Goal: Task Accomplishment & Management: Manage account settings

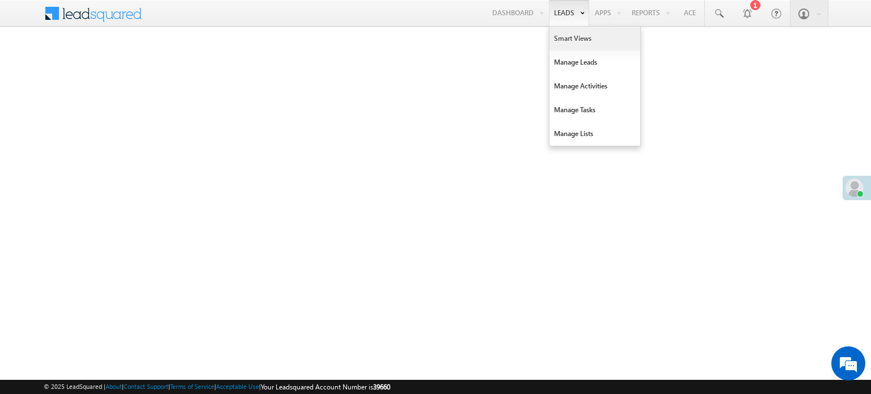
click at [567, 31] on link "Smart Views" at bounding box center [594, 39] width 91 height 24
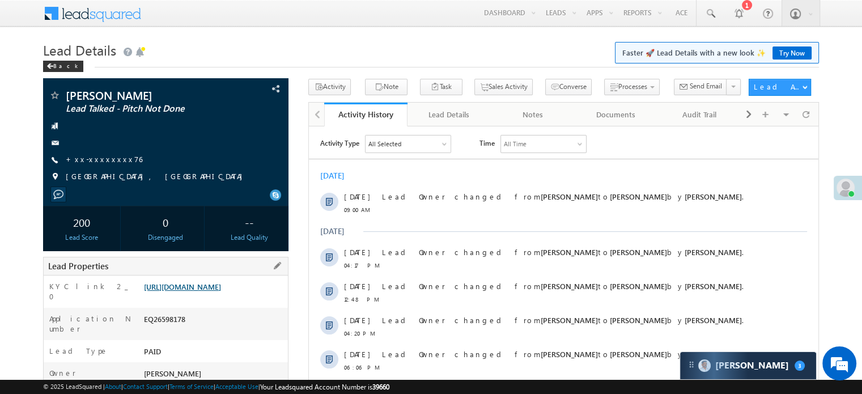
click at [186, 291] on link "https://angelbroking1-pk3em7sa.customui-test.leadsquared.com?leadId=689b3b55-e6…" at bounding box center [182, 287] width 77 height 10
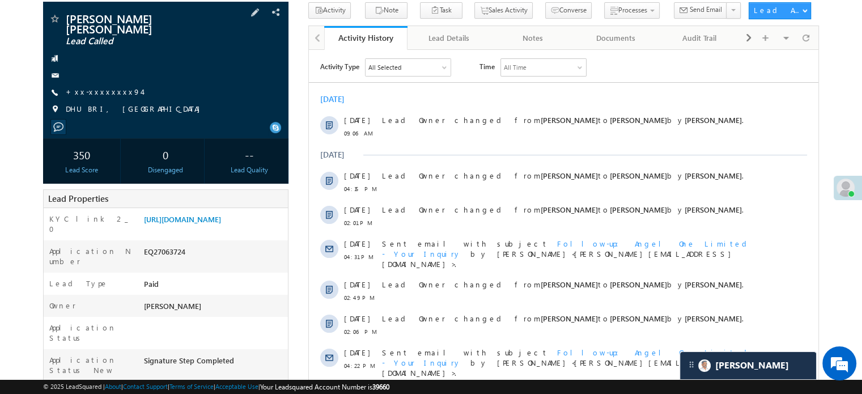
scroll to position [57, 0]
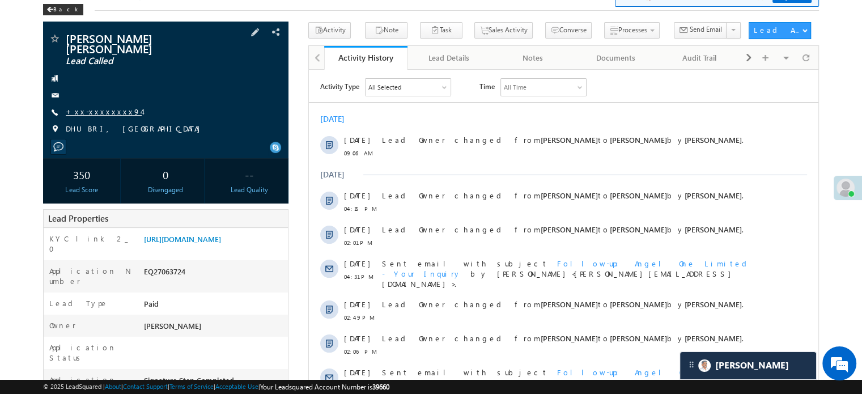
click at [95, 107] on link "+xx-xxxxxxxx94" at bounding box center [104, 112] width 76 height 10
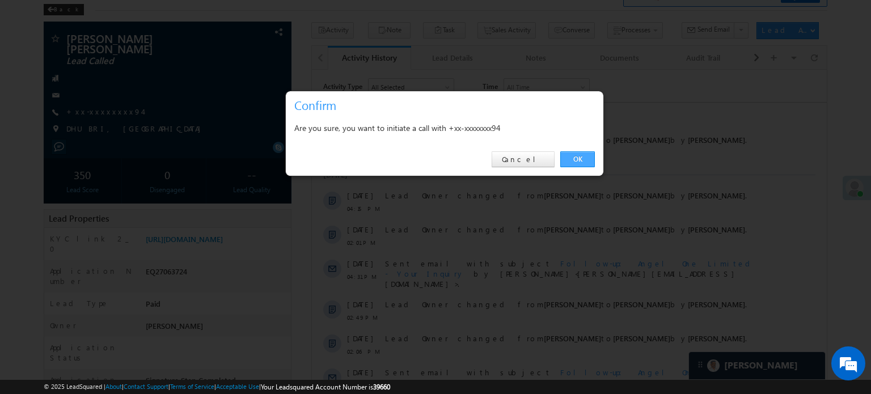
click at [572, 156] on link "OK" at bounding box center [577, 159] width 35 height 16
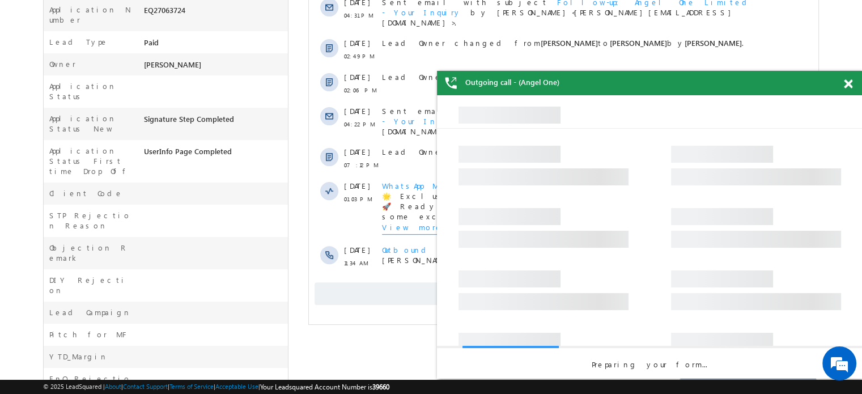
scroll to position [122, 0]
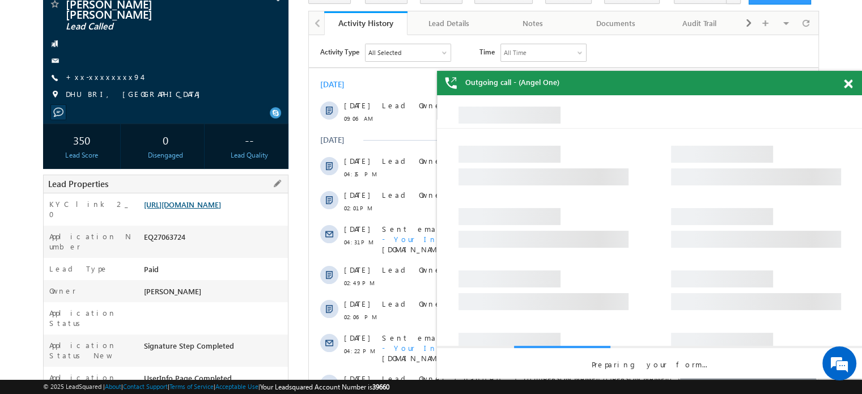
click at [202, 204] on link "https://angelbroking1-pk3em7sa.customui-test.leadsquared.com?leadId=d0ac1261-b8…" at bounding box center [182, 205] width 77 height 10
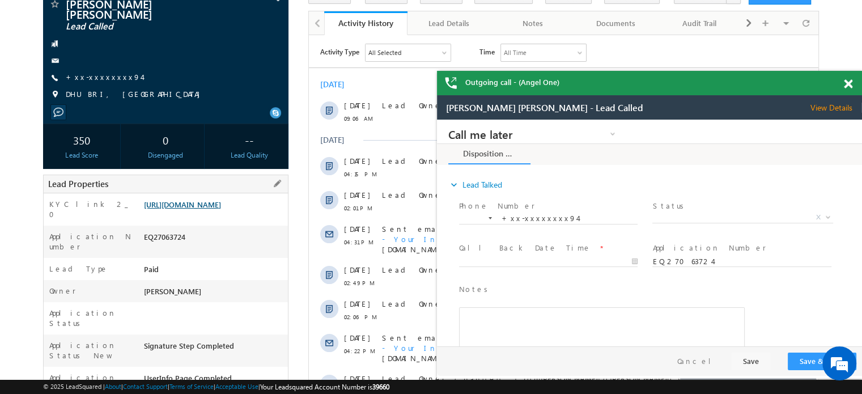
scroll to position [0, 0]
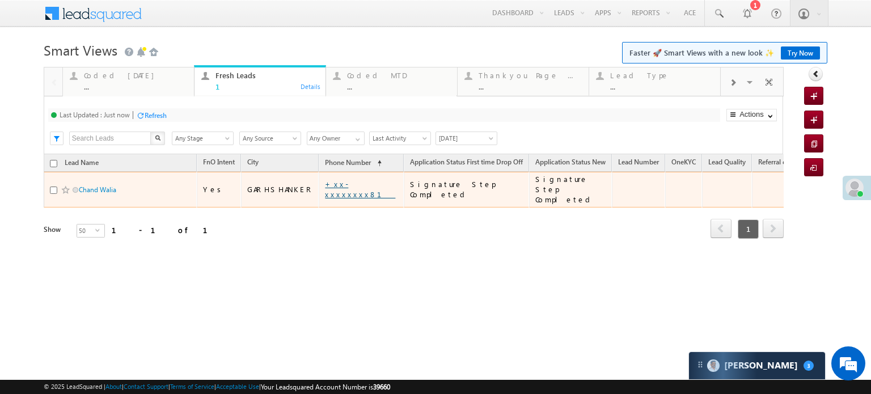
click at [328, 186] on link "+xx-xxxxxxxx81" at bounding box center [360, 189] width 70 height 20
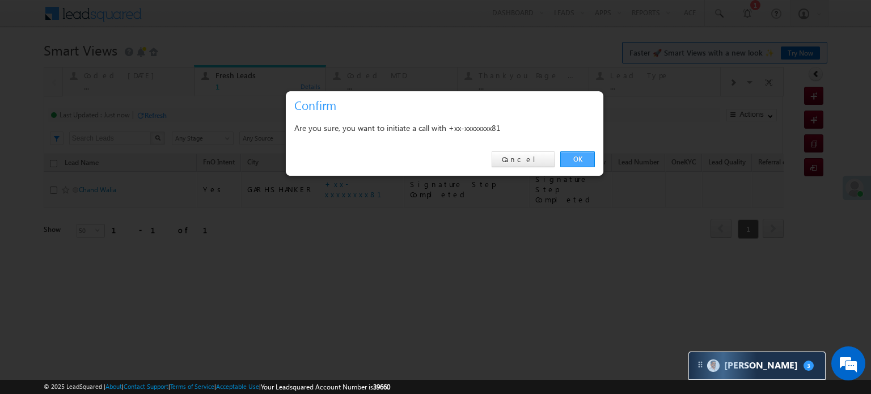
click at [582, 163] on link "OK" at bounding box center [577, 159] width 35 height 16
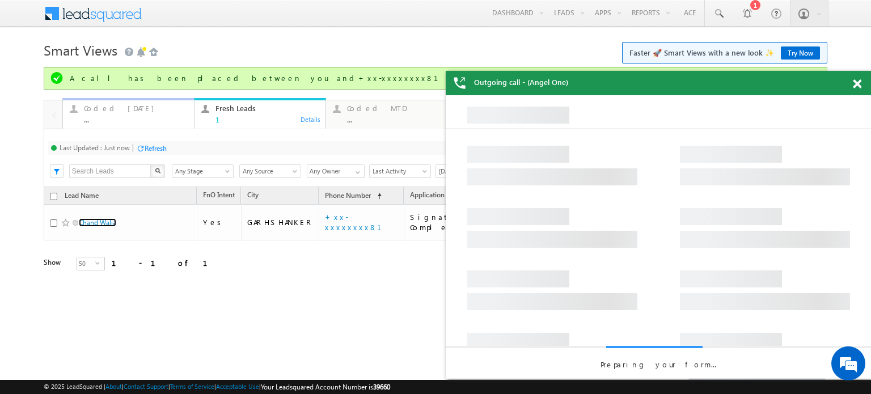
click at [122, 121] on div "..." at bounding box center [135, 119] width 103 height 9
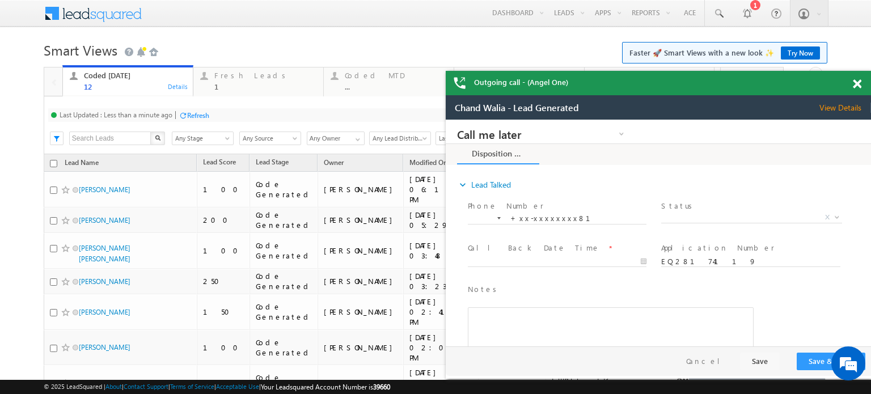
click at [853, 81] on span at bounding box center [857, 84] width 9 height 10
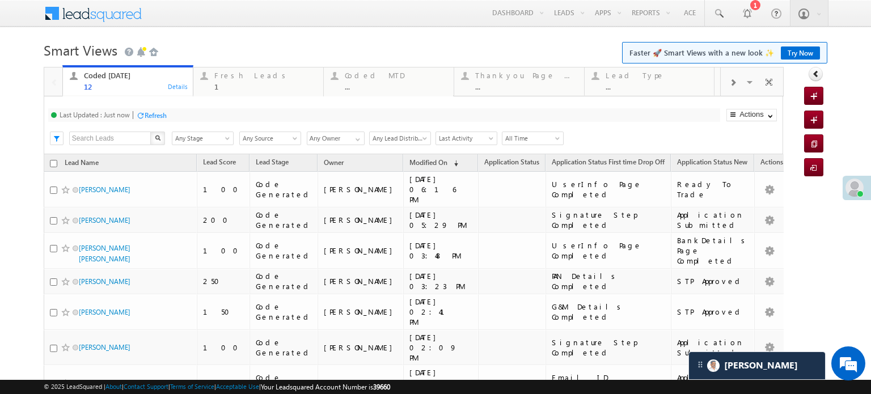
click at [158, 115] on div "Refresh" at bounding box center [156, 115] width 22 height 9
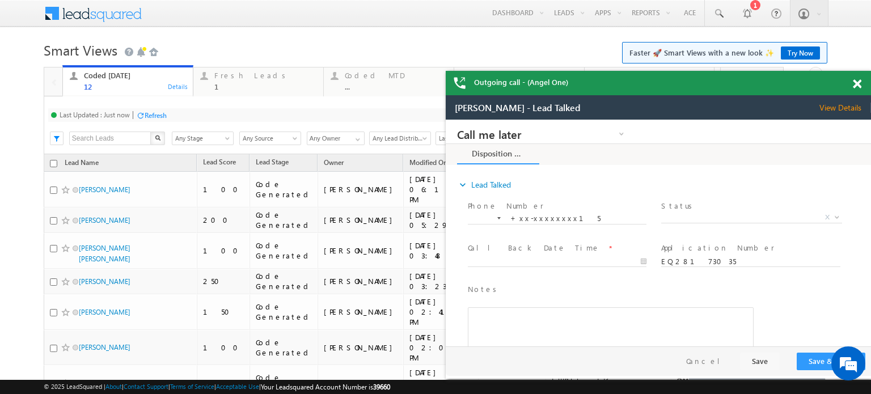
click at [157, 112] on div "Refresh" at bounding box center [156, 115] width 22 height 9
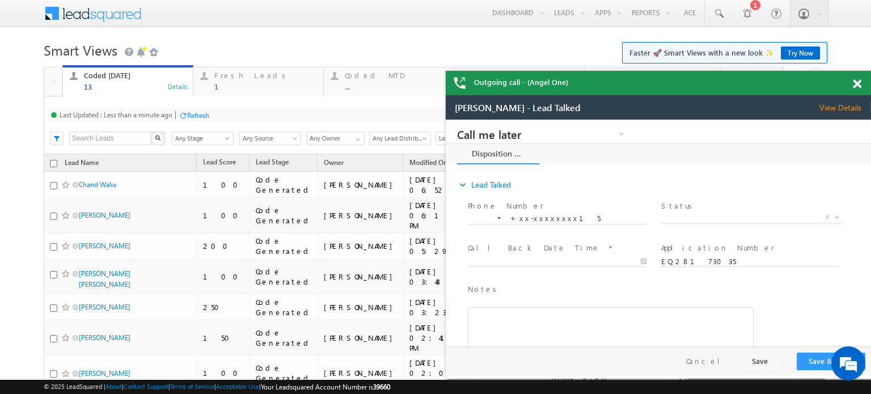
click at [209, 111] on div "Refresh" at bounding box center [198, 115] width 22 height 9
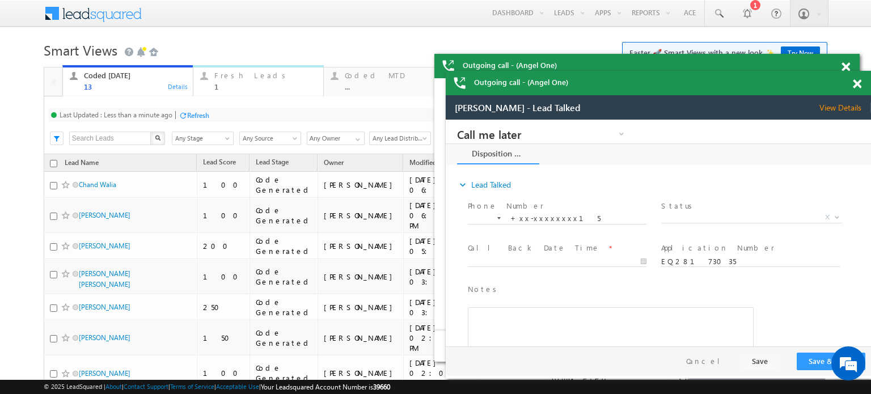
click at [232, 79] on div "Fresh Leads" at bounding box center [265, 75] width 102 height 9
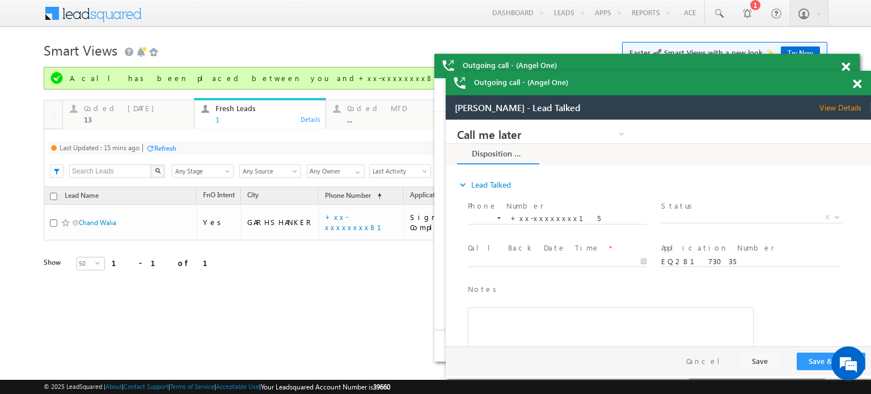
click at [160, 145] on div "Refresh" at bounding box center [165, 148] width 22 height 9
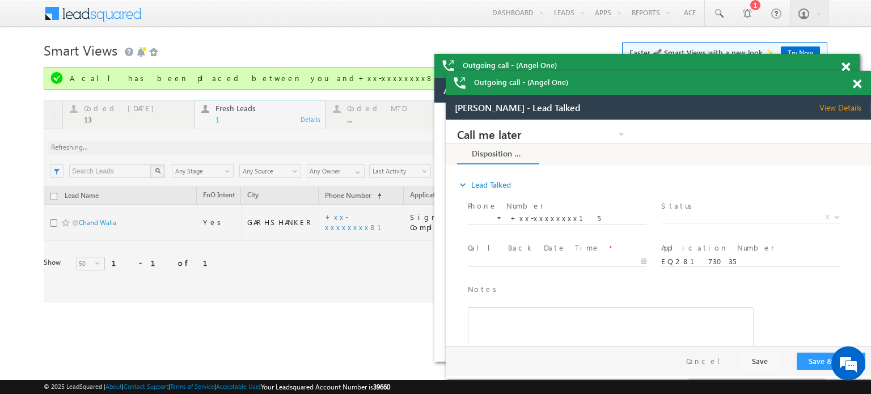
click at [850, 72] on span at bounding box center [845, 67] width 9 height 10
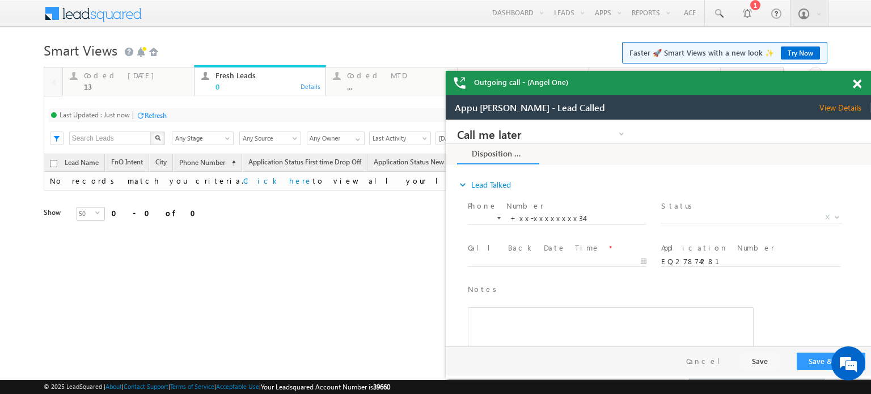
click at [857, 84] on span at bounding box center [857, 84] width 9 height 10
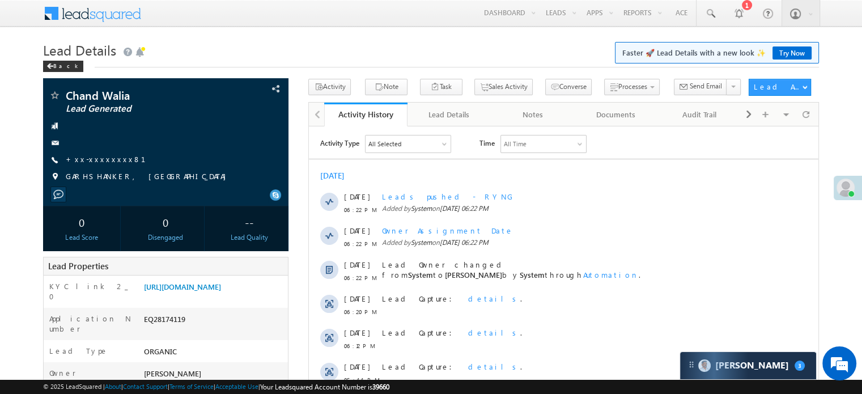
scroll to position [170, 0]
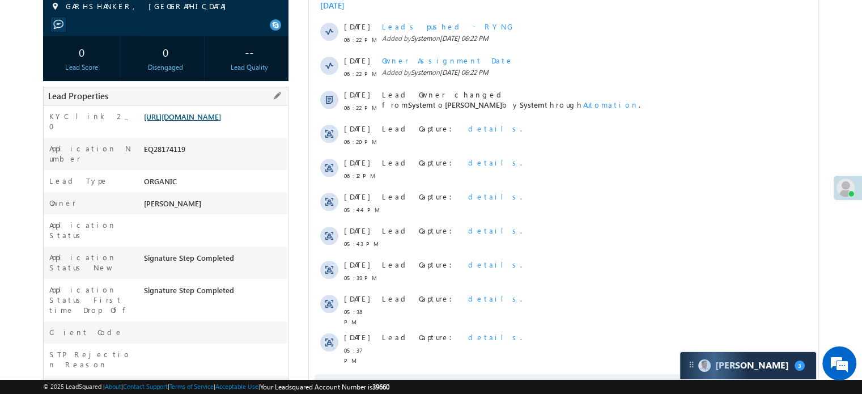
click at [221, 121] on link "[URL][DOMAIN_NAME]" at bounding box center [182, 117] width 77 height 10
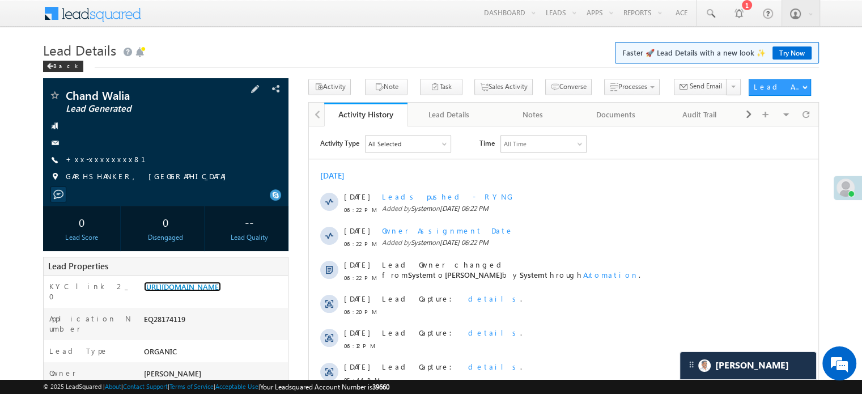
scroll to position [0, 0]
click at [108, 164] on link "+xx-xxxxxxxx81" at bounding box center [113, 159] width 94 height 10
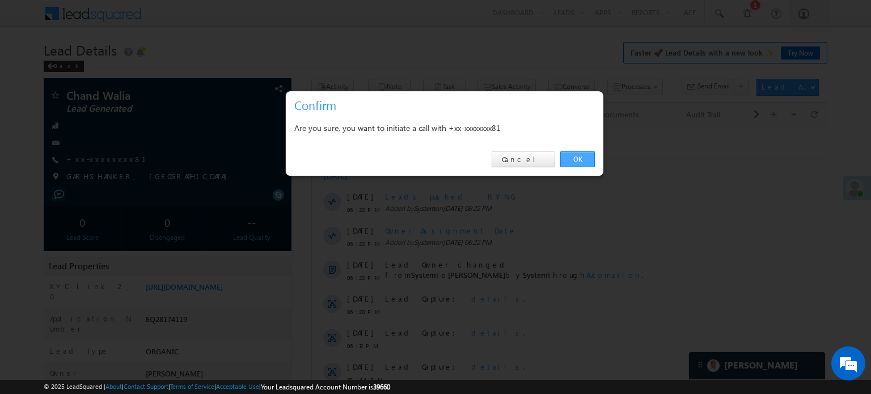
click at [575, 158] on link "OK" at bounding box center [577, 159] width 35 height 16
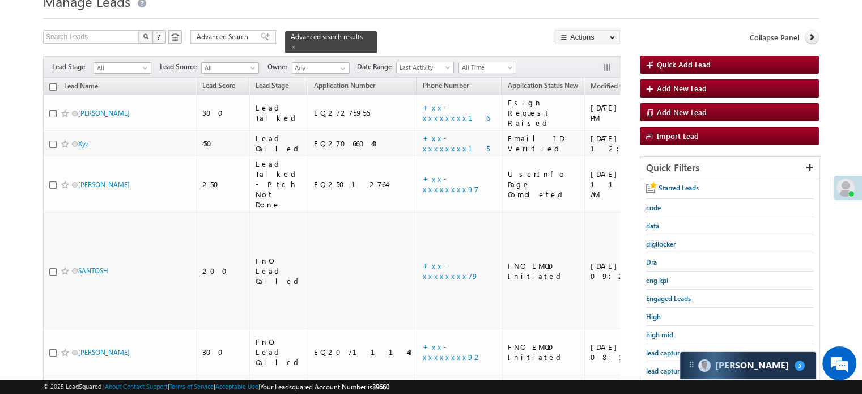
scroll to position [113, 0]
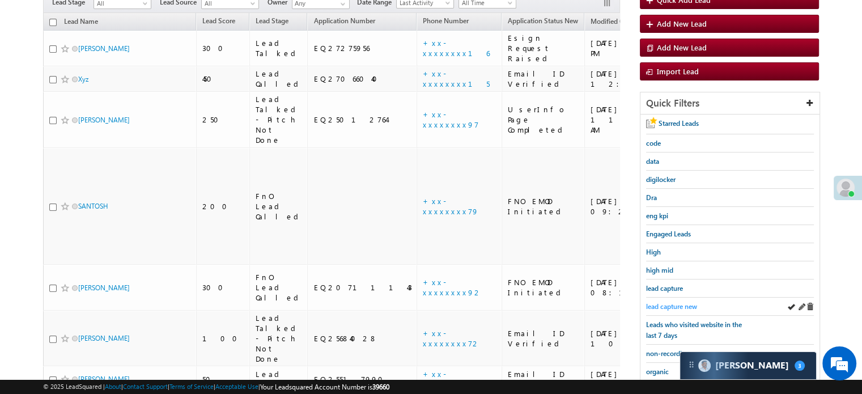
click at [658, 303] on span "lead capture new" at bounding box center [671, 306] width 51 height 9
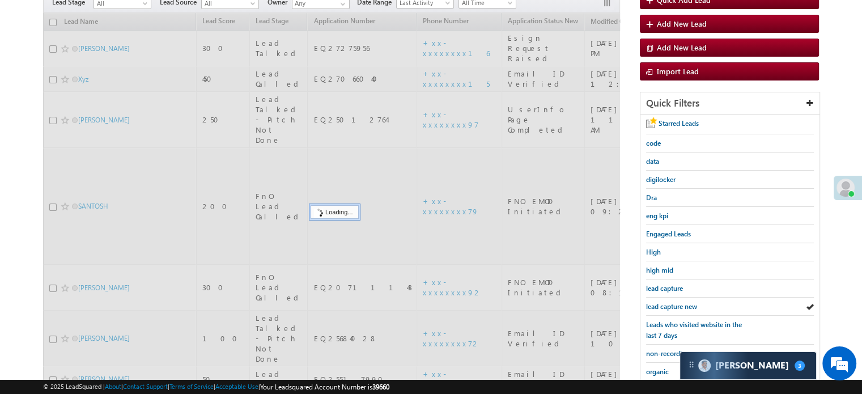
click at [658, 303] on span "lead capture new" at bounding box center [671, 306] width 51 height 9
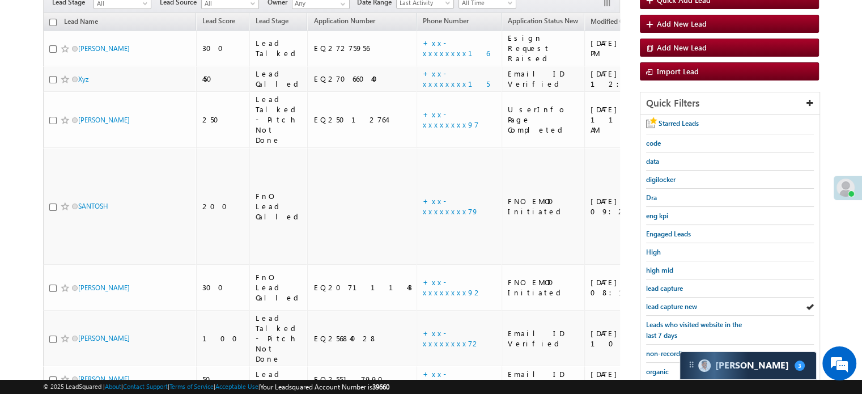
click at [658, 303] on span "lead capture new" at bounding box center [671, 306] width 51 height 9
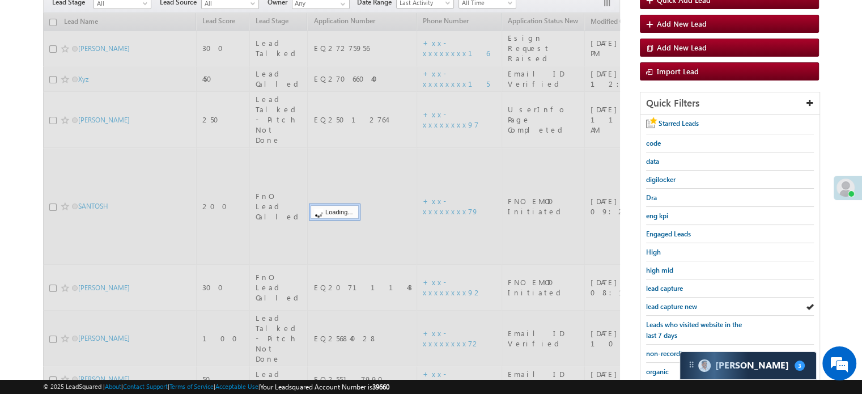
scroll to position [0, 0]
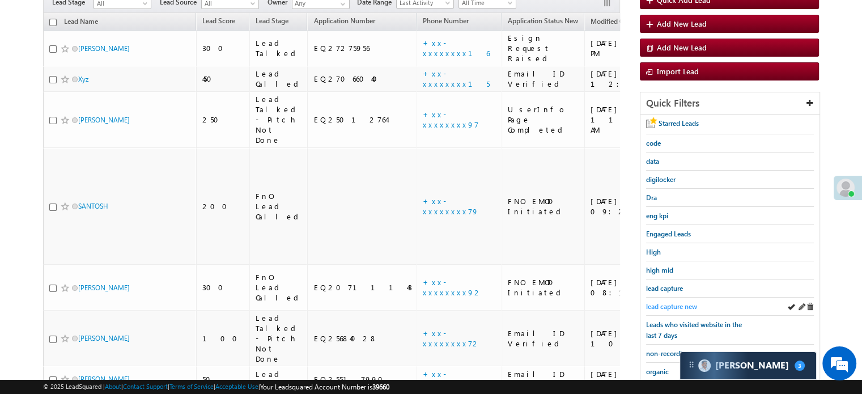
click at [682, 302] on span "lead capture new" at bounding box center [671, 306] width 51 height 9
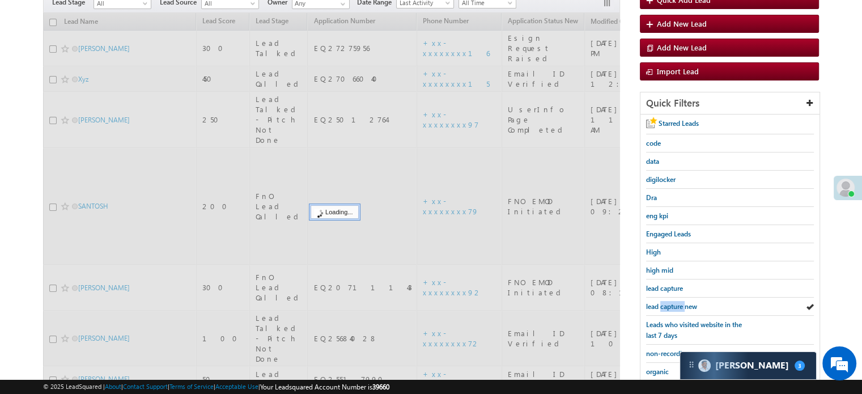
click at [682, 302] on span "lead capture new" at bounding box center [671, 306] width 51 height 9
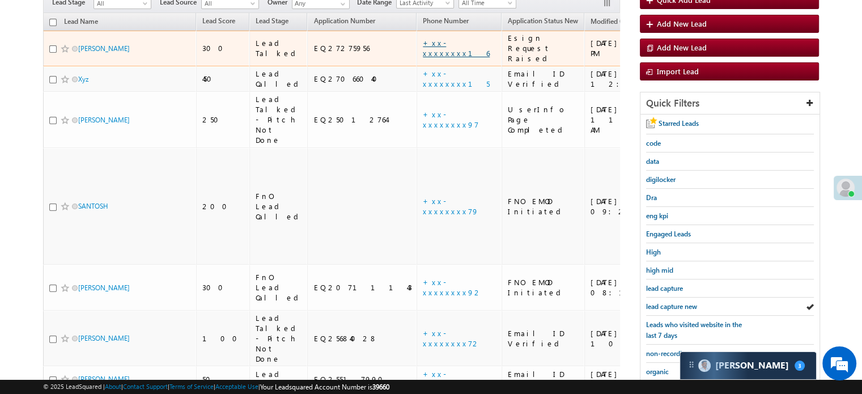
click at [423, 38] on link "+xx-xxxxxxxx16" at bounding box center [456, 48] width 67 height 20
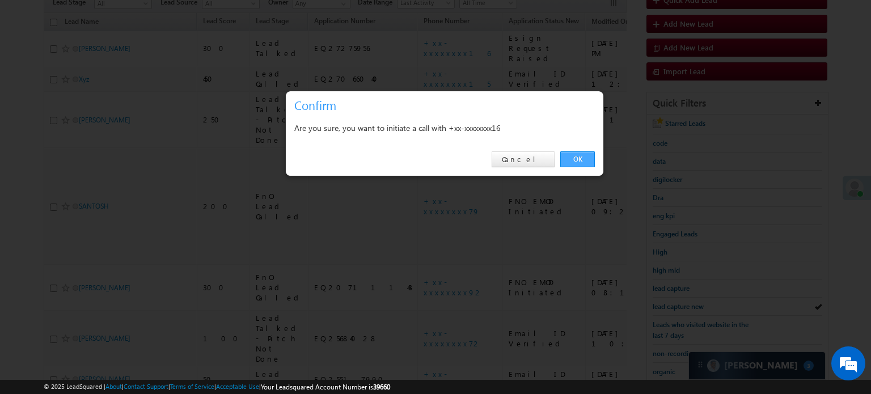
click at [575, 159] on link "OK" at bounding box center [577, 159] width 35 height 16
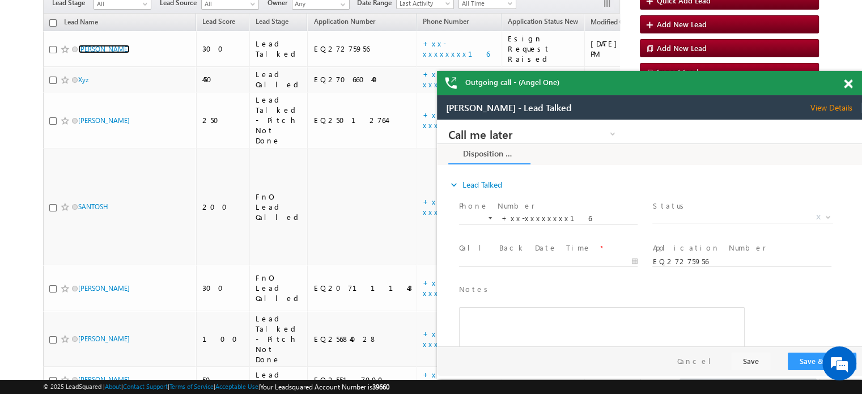
click at [846, 83] on span at bounding box center [848, 84] width 9 height 10
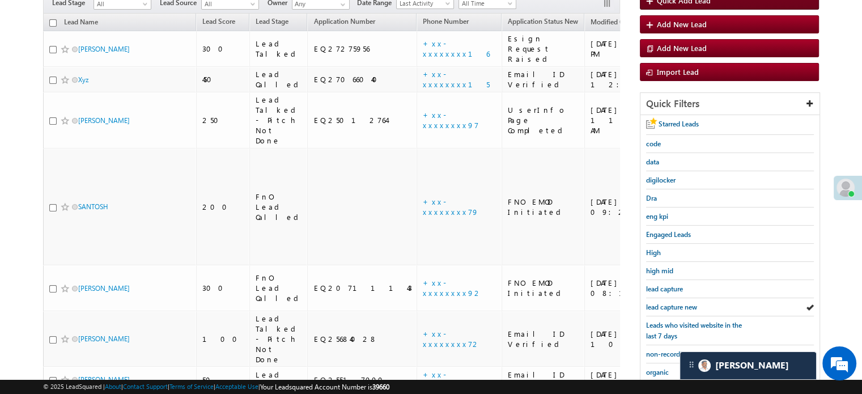
click at [665, 307] on span "lead capture new" at bounding box center [671, 307] width 51 height 9
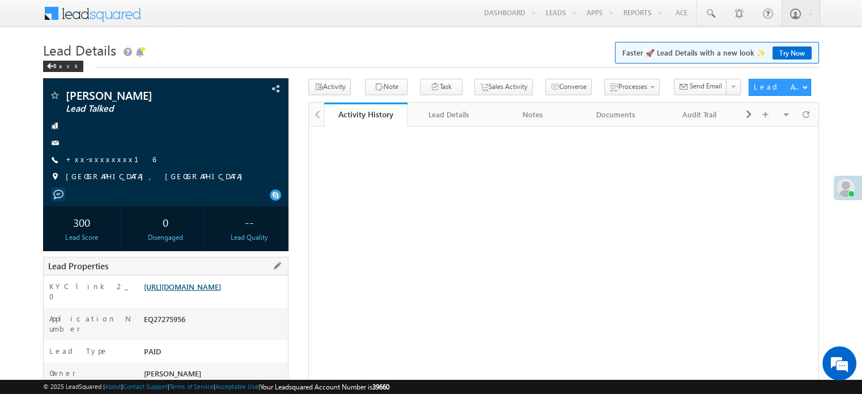
click at [221, 286] on link "https://angelbroking1-pk3em7sa.customui-test.leadsquared.com?leadId=da1cc321-33…" at bounding box center [182, 287] width 77 height 10
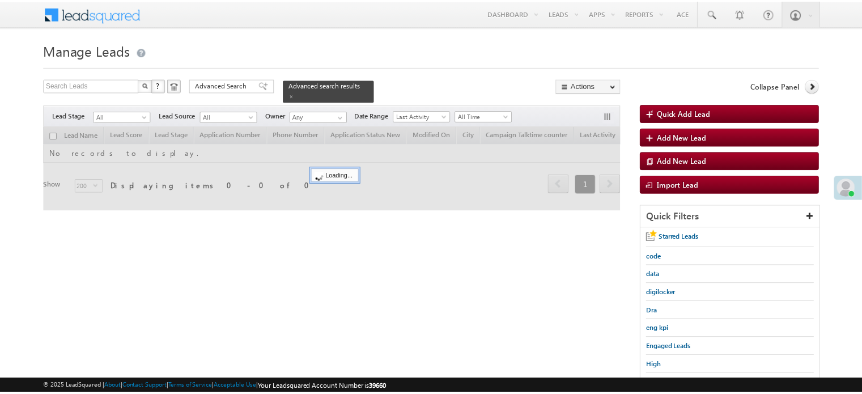
scroll to position [243, 0]
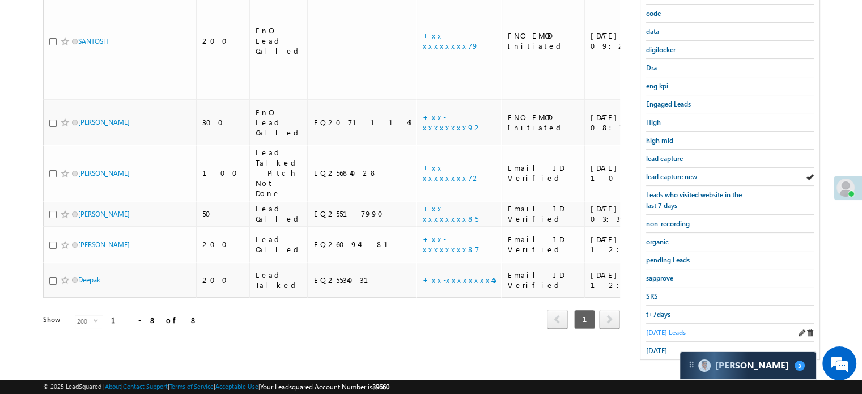
click at [658, 328] on span "[DATE] Leads" at bounding box center [666, 332] width 40 height 9
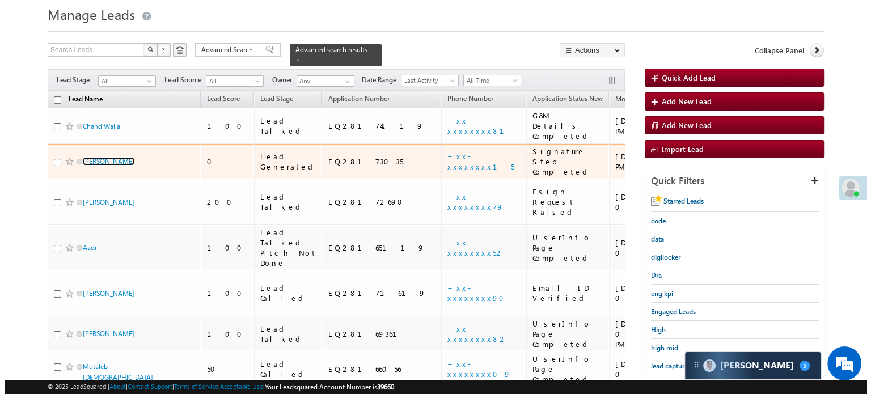
scroll to position [16, 0]
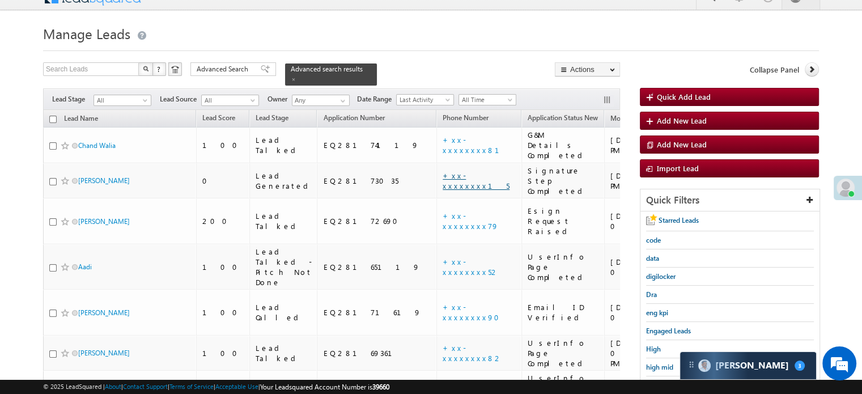
drag, startPoint x: 94, startPoint y: 103, endPoint x: 386, endPoint y: 160, distance: 297.6
click at [443, 171] on link "+xx-xxxxxxxx15" at bounding box center [476, 181] width 67 height 20
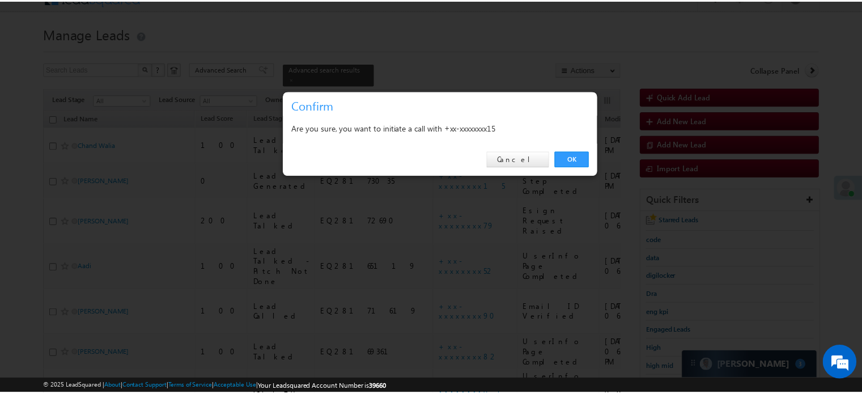
scroll to position [0, 0]
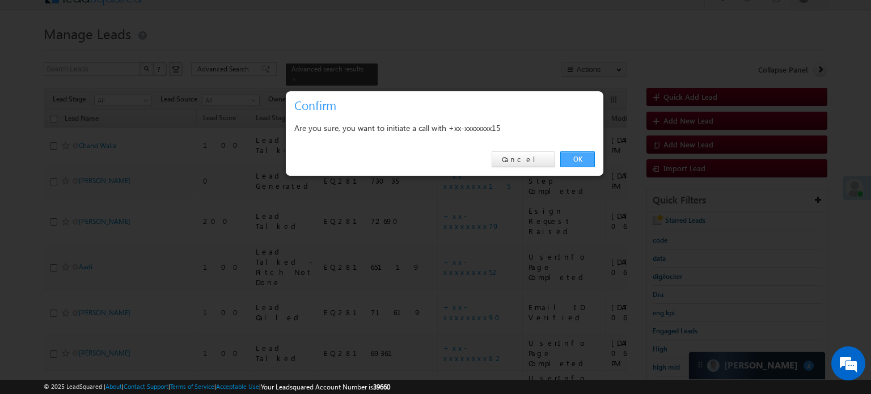
click at [576, 162] on link "OK" at bounding box center [577, 159] width 35 height 16
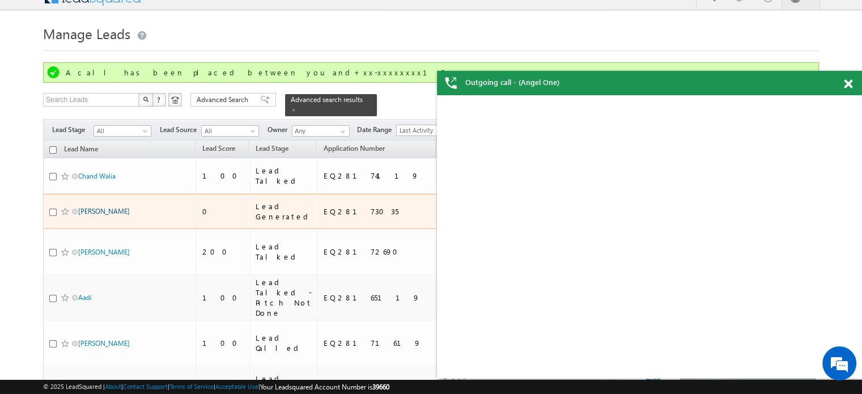
drag, startPoint x: 94, startPoint y: 161, endPoint x: 83, endPoint y: 190, distance: 31.1
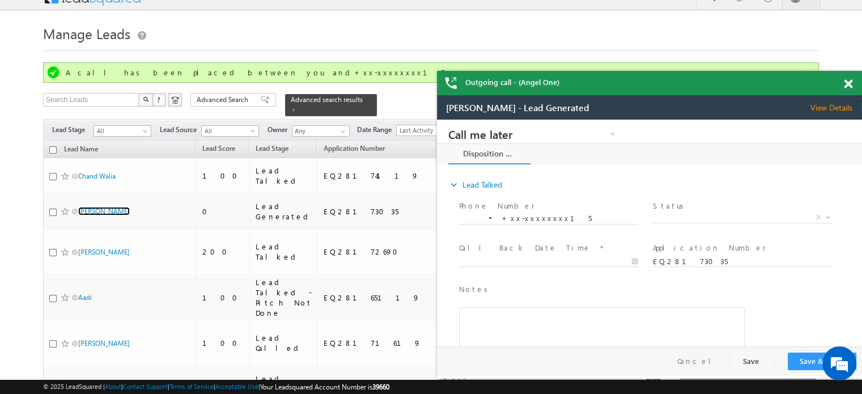
click at [845, 83] on span at bounding box center [848, 84] width 9 height 10
click at [850, 80] on span at bounding box center [848, 84] width 9 height 10
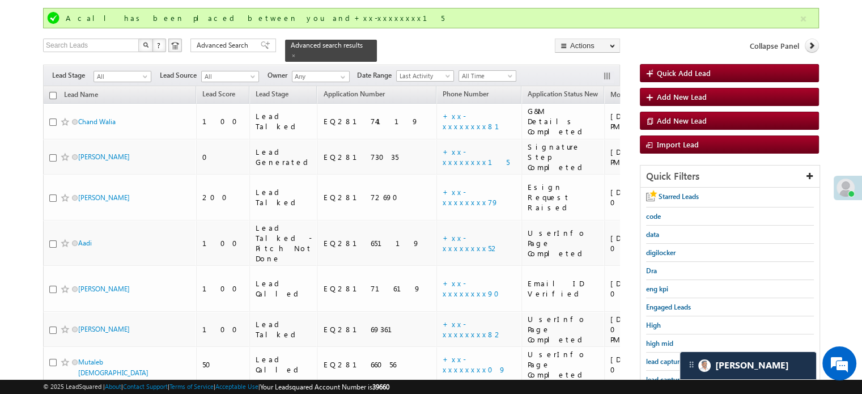
scroll to position [130, 0]
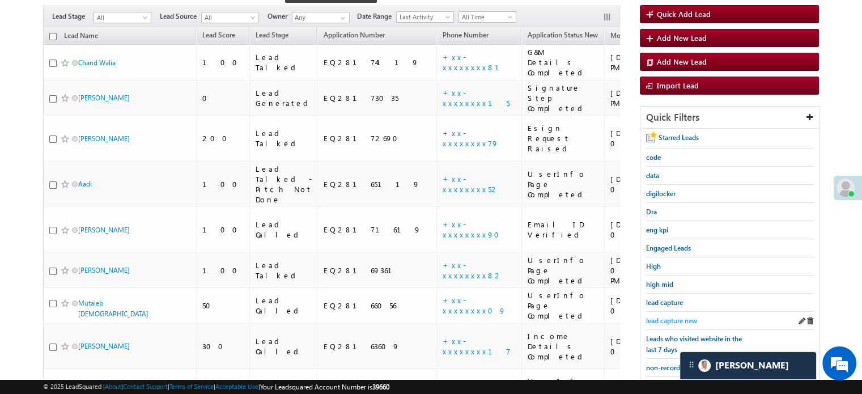
click at [679, 318] on span "lead capture new" at bounding box center [671, 320] width 51 height 9
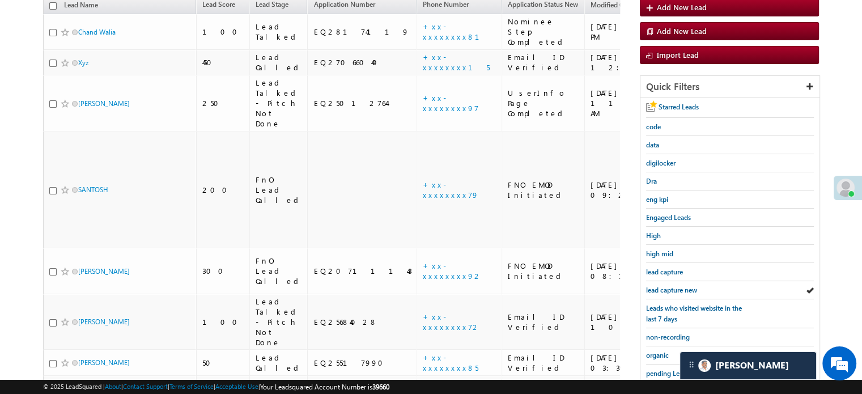
scroll to position [100, 0]
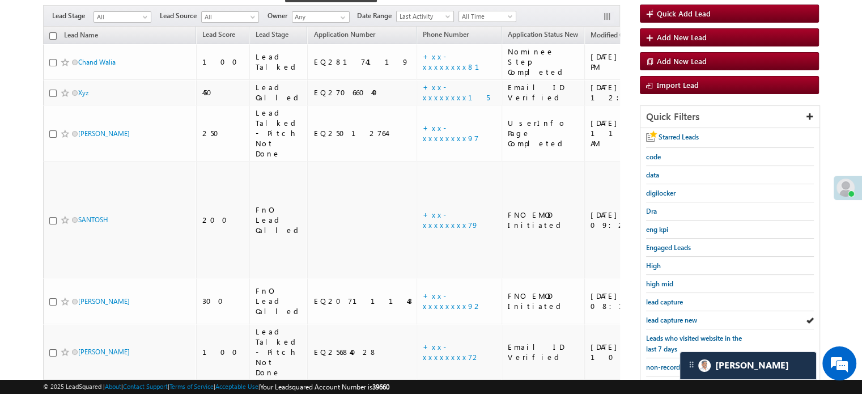
click at [679, 318] on span "lead capture new" at bounding box center [671, 320] width 51 height 9
click at [653, 316] on span "lead capture new" at bounding box center [671, 320] width 51 height 9
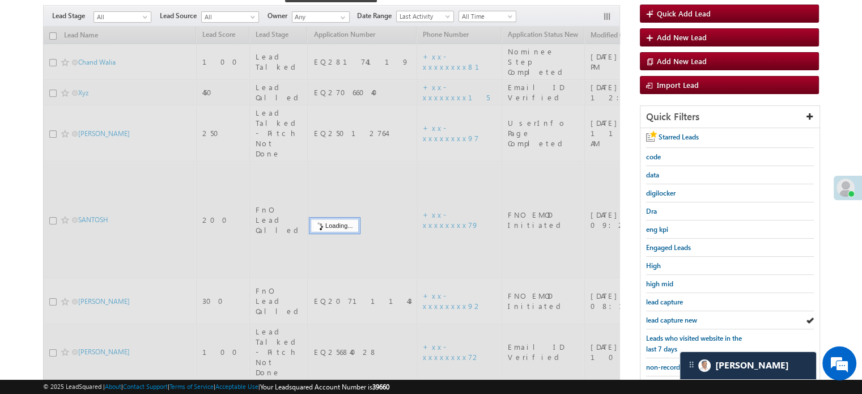
click at [654, 316] on span "lead capture new" at bounding box center [671, 320] width 51 height 9
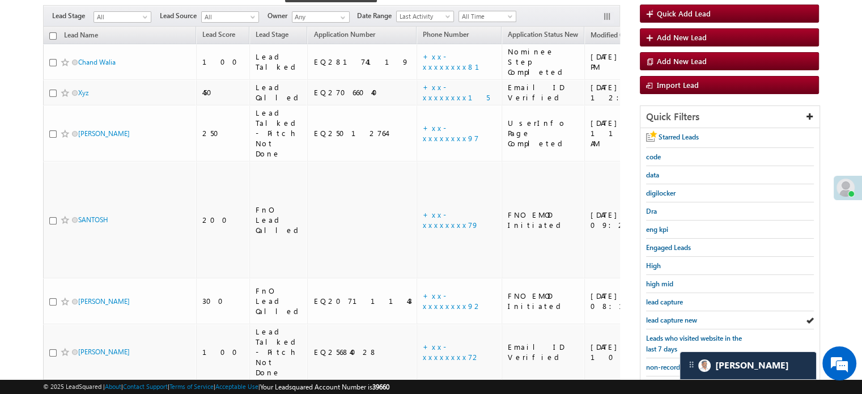
click at [654, 316] on span "lead capture new" at bounding box center [671, 320] width 51 height 9
click at [669, 320] on span "lead capture new" at bounding box center [671, 320] width 51 height 9
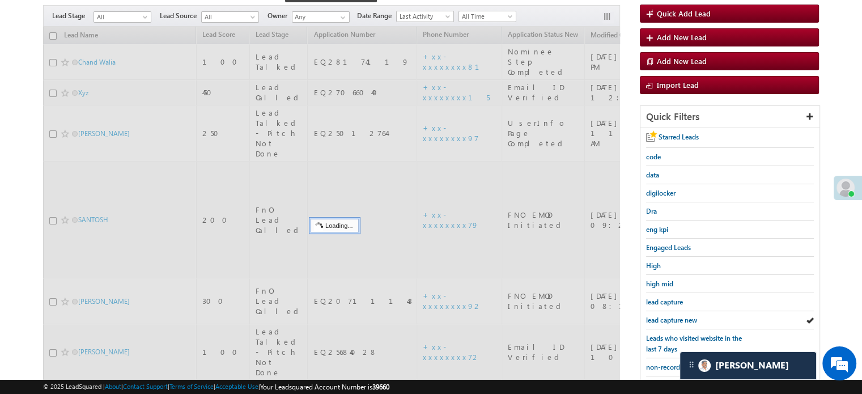
click at [669, 320] on span "lead capture new" at bounding box center [671, 320] width 51 height 9
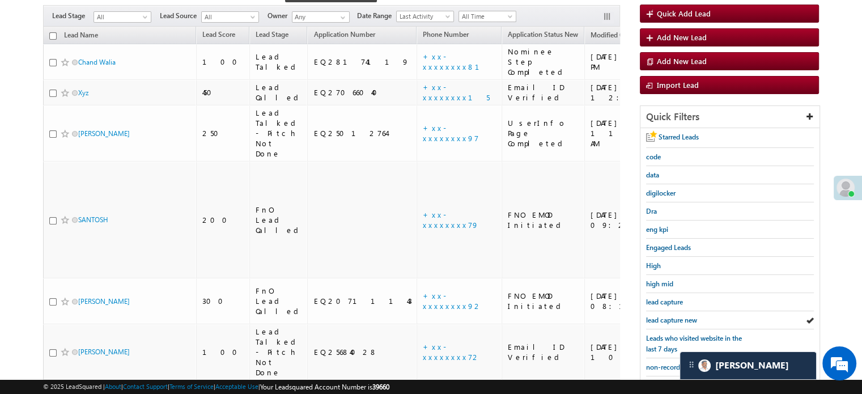
click at [669, 320] on span "lead capture new" at bounding box center [671, 320] width 51 height 9
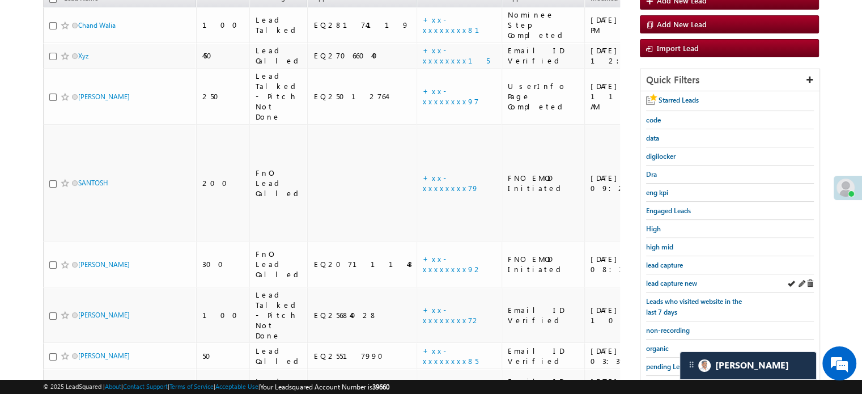
scroll to position [156, 0]
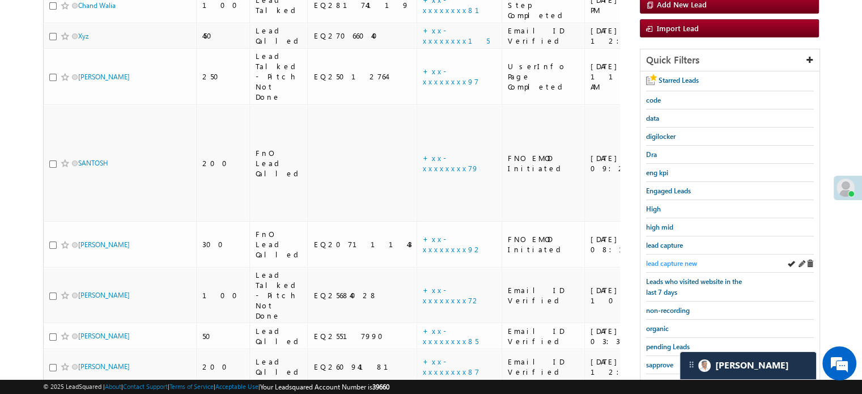
click at [671, 259] on span "lead capture new" at bounding box center [671, 263] width 51 height 9
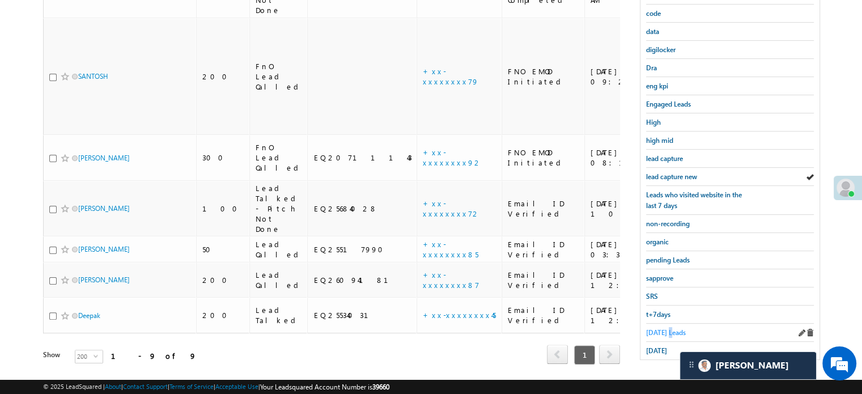
click at [669, 328] on span "Today's Leads" at bounding box center [666, 332] width 40 height 9
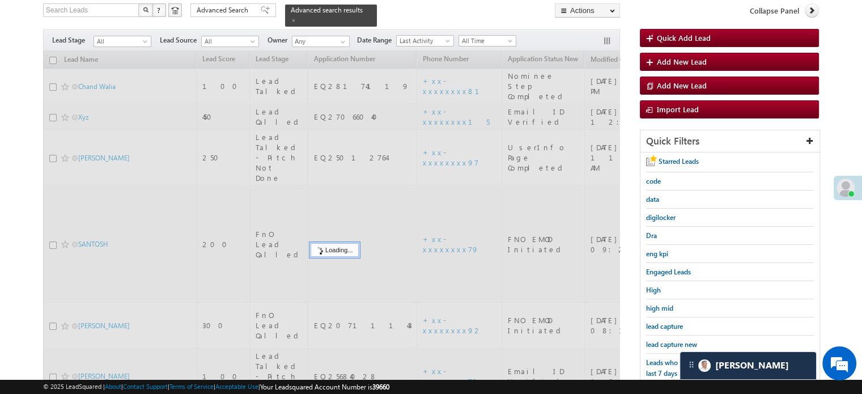
scroll to position [73, 0]
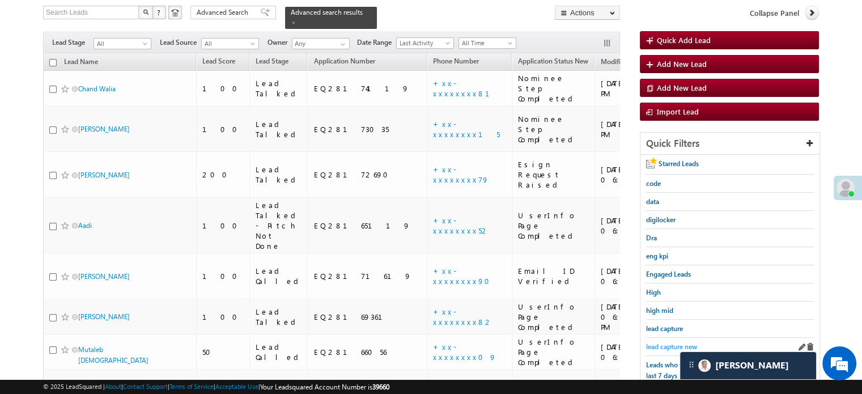
click at [662, 342] on span "lead capture new" at bounding box center [671, 346] width 51 height 9
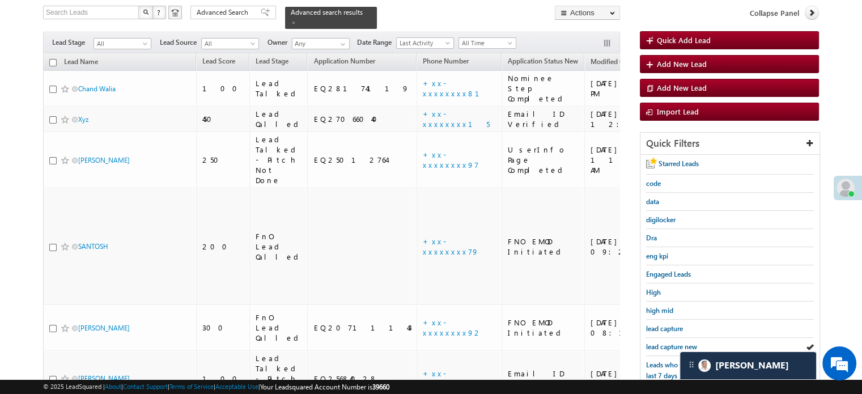
click at [662, 342] on span "lead capture new" at bounding box center [671, 346] width 51 height 9
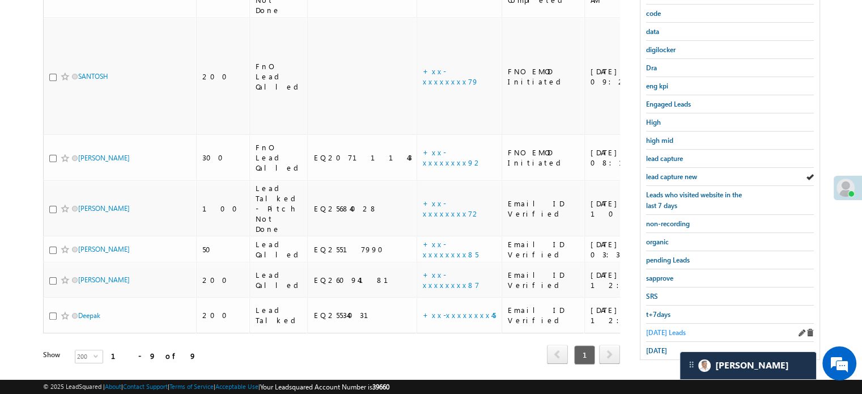
click at [662, 330] on span "Today's Leads" at bounding box center [666, 332] width 40 height 9
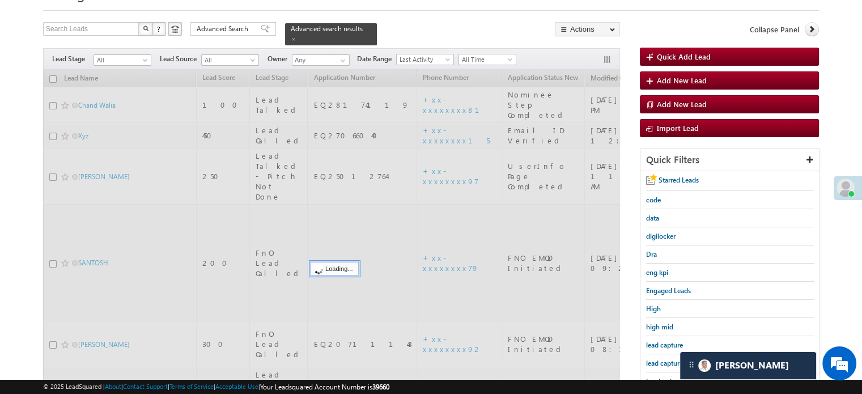
scroll to position [0, 0]
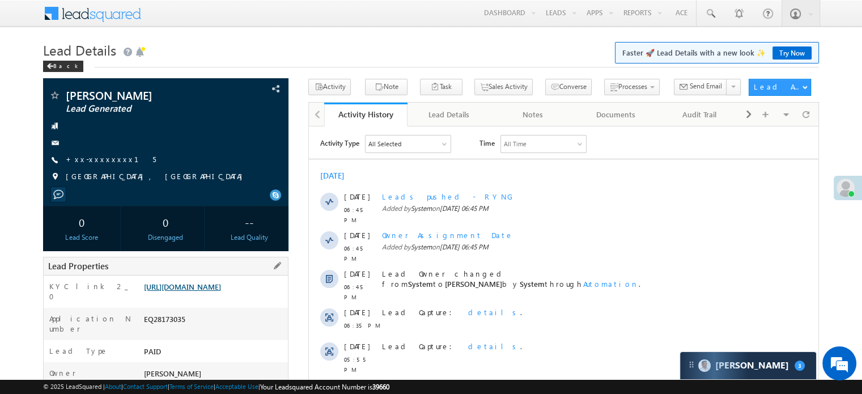
click at [209, 291] on link "[URL][DOMAIN_NAME]" at bounding box center [182, 287] width 77 height 10
click at [93, 158] on link "+xx-xxxxxxxx15" at bounding box center [111, 159] width 90 height 10
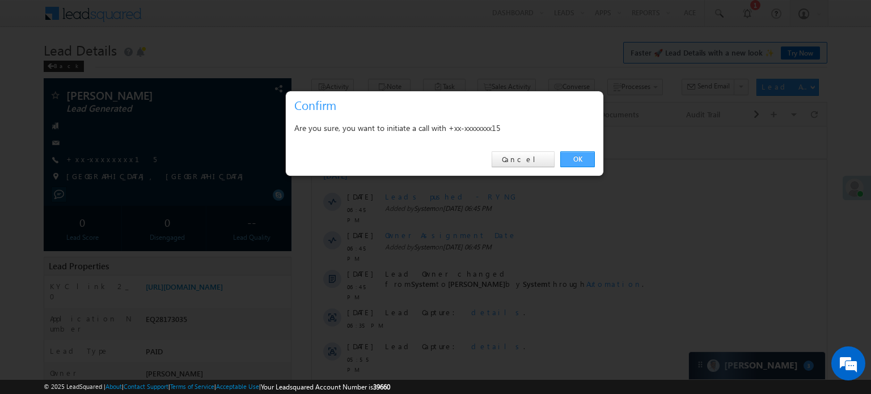
click at [569, 156] on link "OK" at bounding box center [577, 159] width 35 height 16
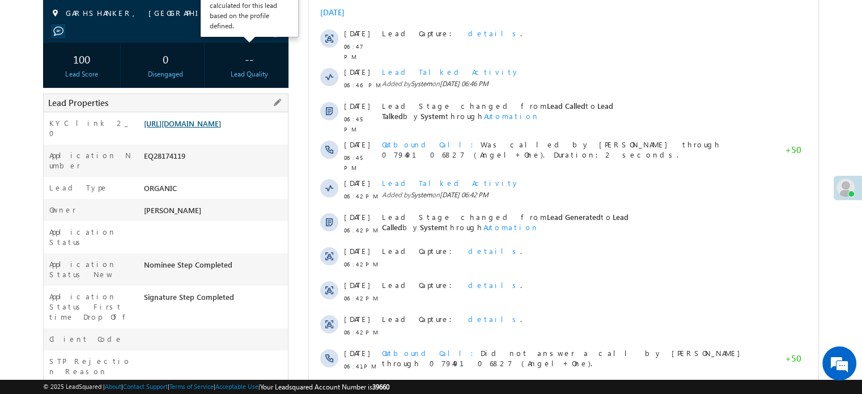
scroll to position [170, 0]
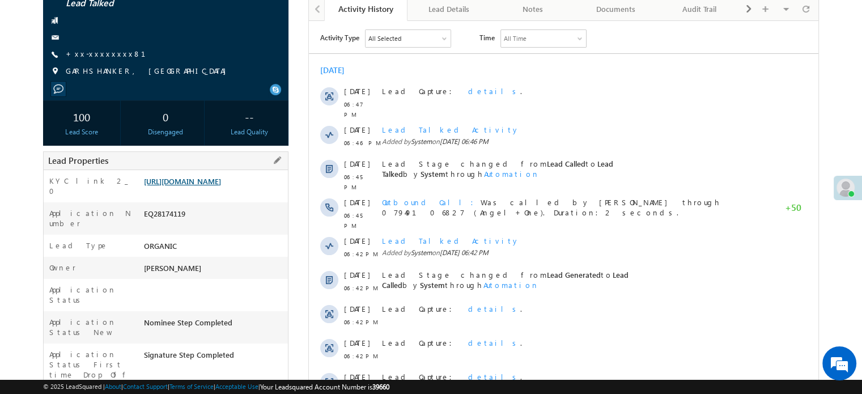
scroll to position [57, 0]
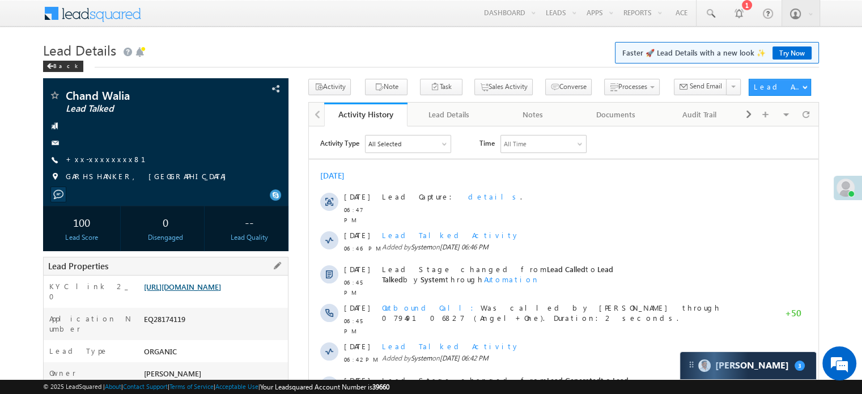
click at [212, 290] on link "https://angelbroking1-pk3em7sa.customui-test.leadsquared.com?leadId=f494dfe0-9f…" at bounding box center [182, 287] width 77 height 10
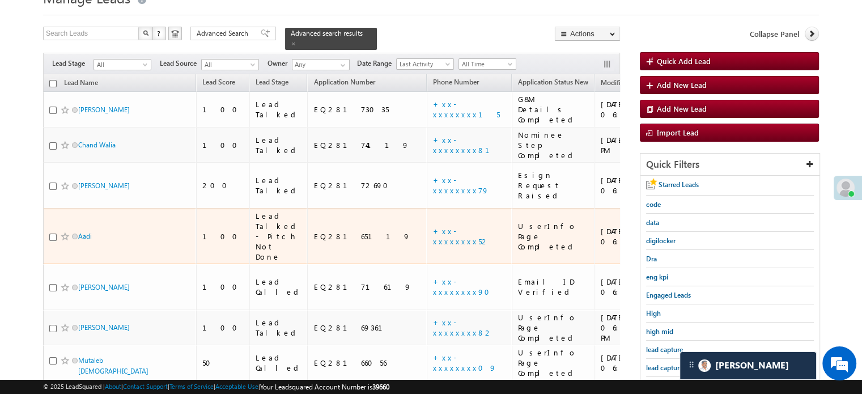
scroll to position [57, 0]
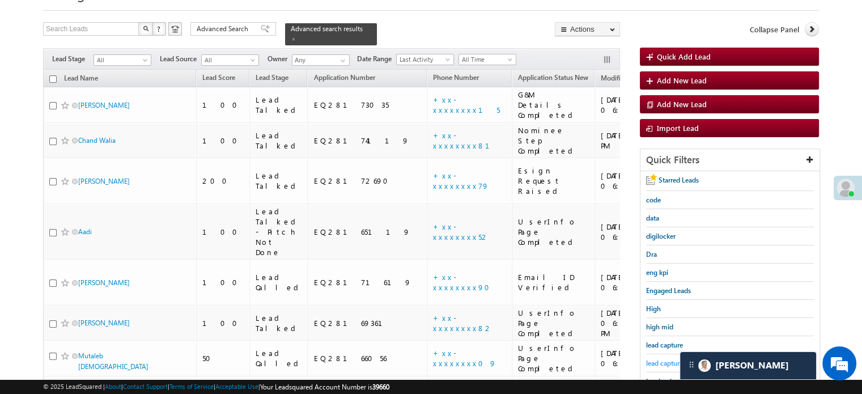
click at [658, 359] on span "lead capture new" at bounding box center [671, 363] width 51 height 9
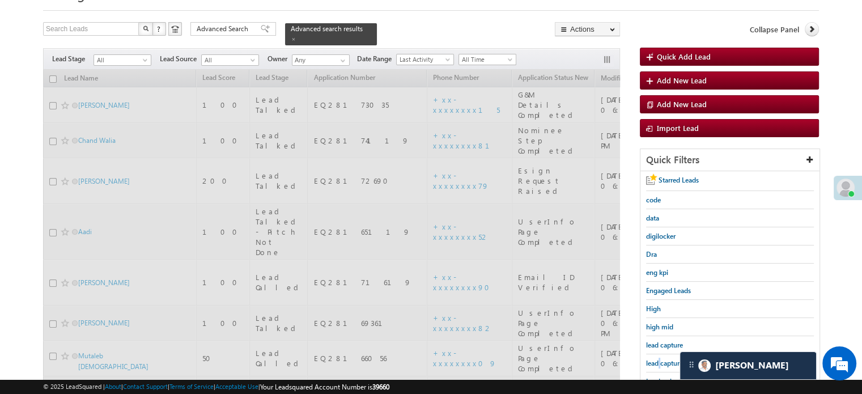
click at [658, 359] on span "lead capture new" at bounding box center [671, 363] width 51 height 9
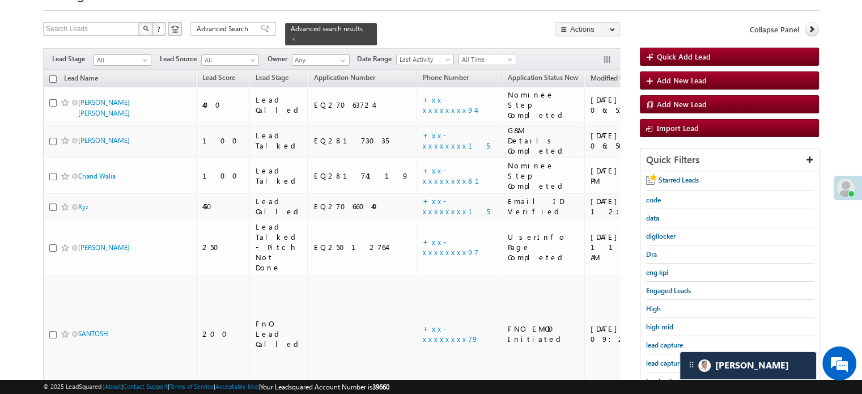
click at [658, 359] on span "lead capture new" at bounding box center [671, 363] width 51 height 9
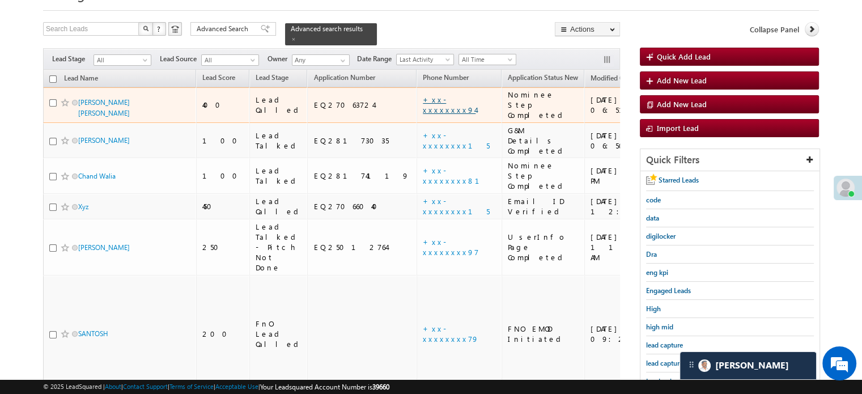
click at [423, 95] on link "+xx-xxxxxxxx94" at bounding box center [449, 105] width 53 height 20
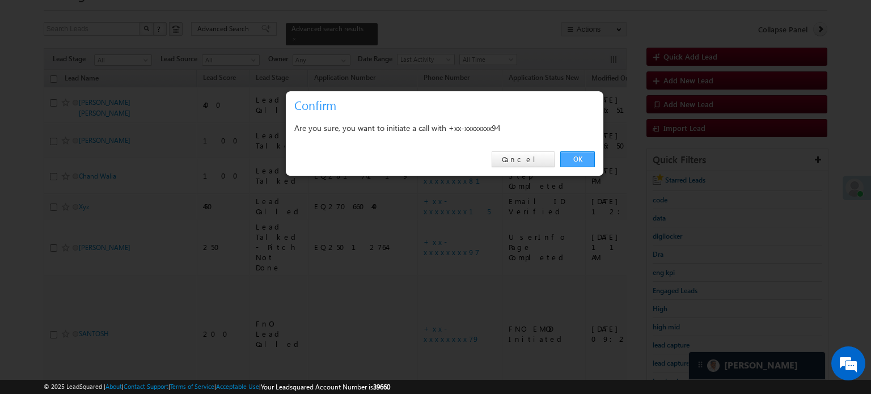
click at [563, 161] on link "OK" at bounding box center [577, 159] width 35 height 16
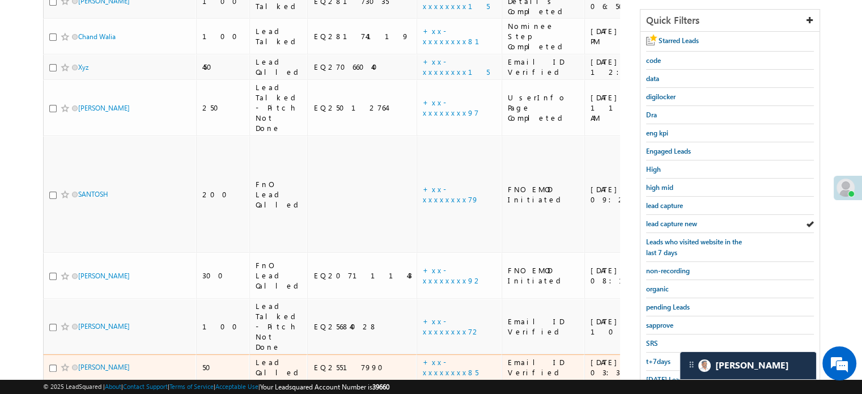
scroll to position [257, 0]
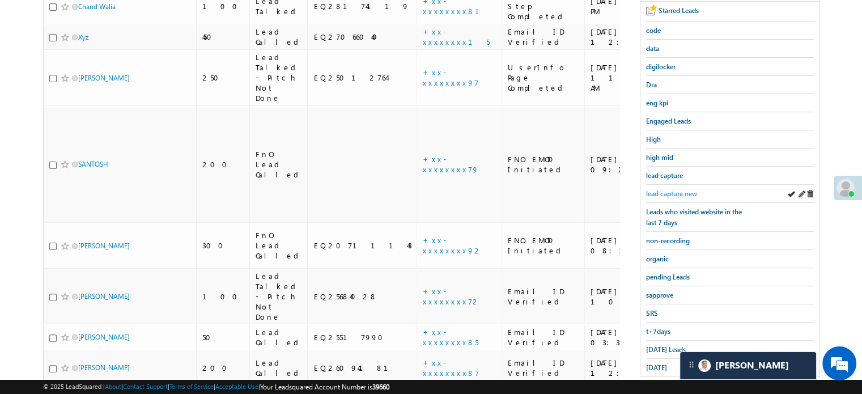
click at [668, 192] on span "lead capture new" at bounding box center [671, 193] width 51 height 9
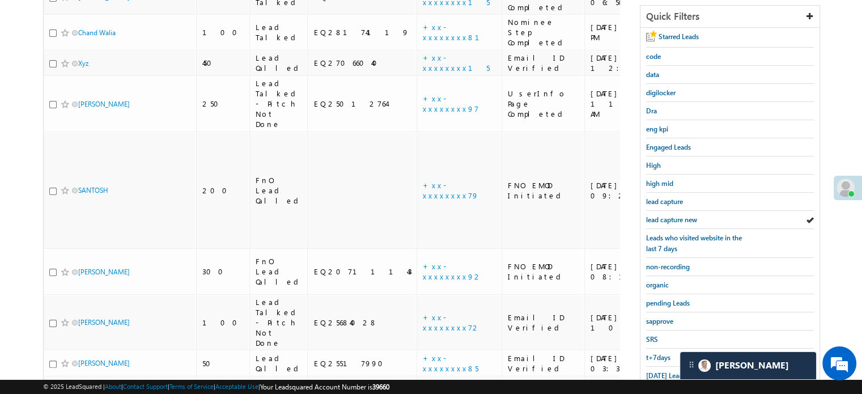
scroll to position [87, 0]
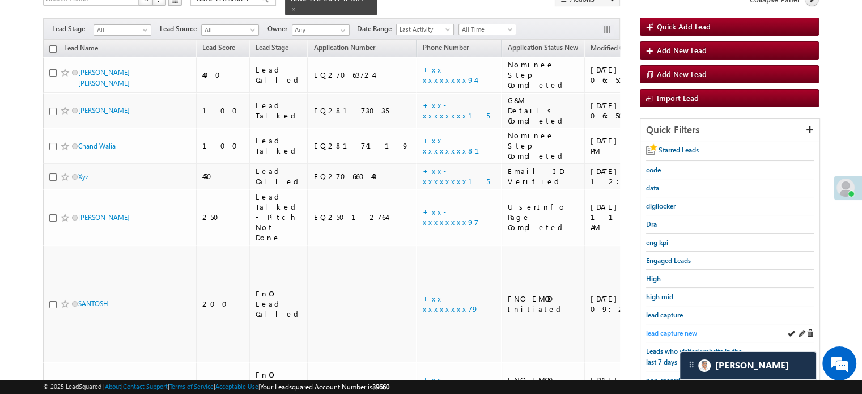
click at [679, 325] on div "lead capture new" at bounding box center [730, 333] width 168 height 18
click at [668, 329] on span "lead capture new" at bounding box center [671, 333] width 51 height 9
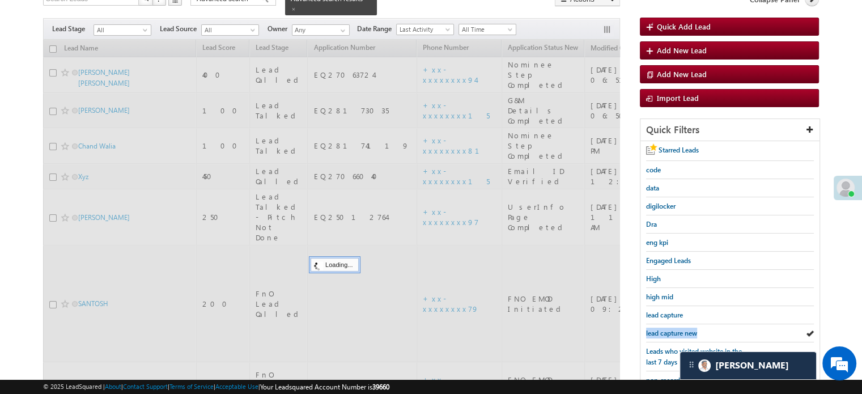
click at [668, 329] on span "lead capture new" at bounding box center [671, 333] width 51 height 9
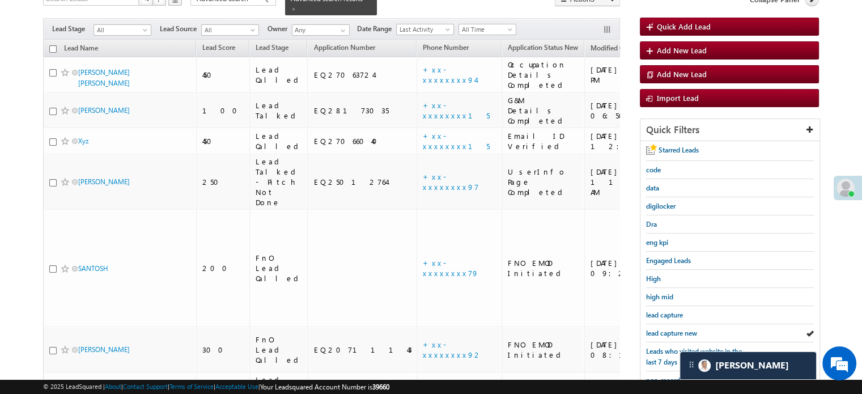
click at [668, 329] on span "lead capture new" at bounding box center [671, 333] width 51 height 9
click at [680, 329] on span "lead capture new" at bounding box center [671, 333] width 51 height 9
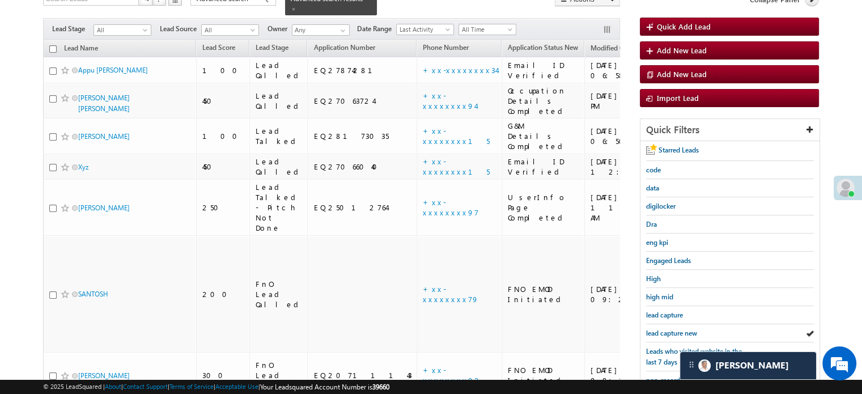
click at [680, 329] on span "lead capture new" at bounding box center [671, 333] width 51 height 9
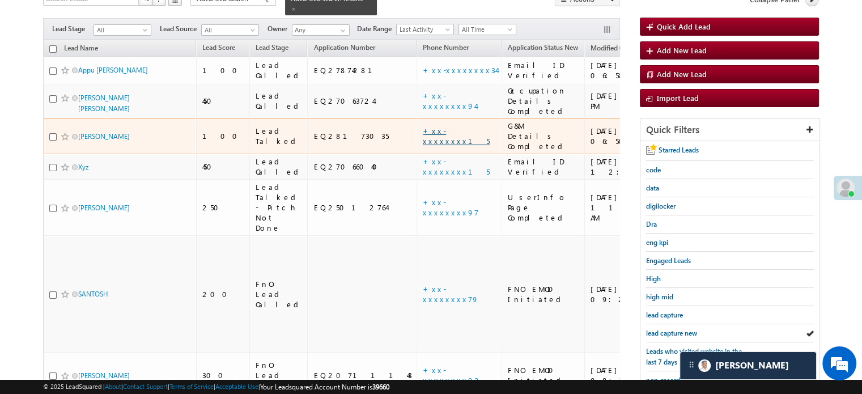
click at [423, 126] on link "+xx-xxxxxxxx15" at bounding box center [456, 136] width 67 height 20
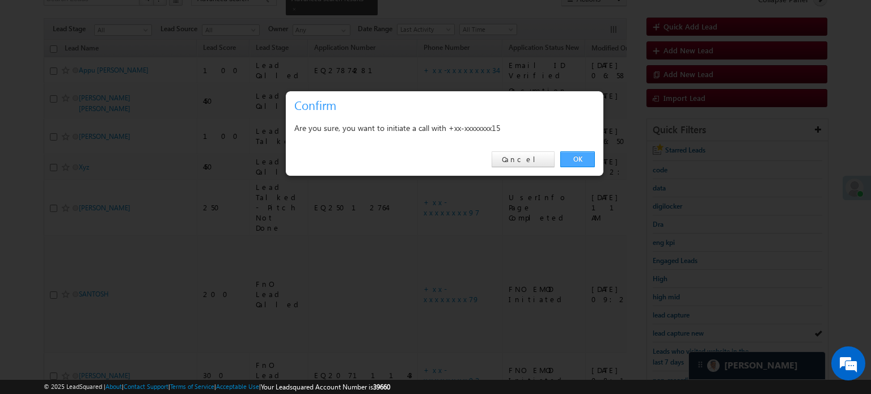
click at [560, 154] on link "OK" at bounding box center [577, 159] width 35 height 16
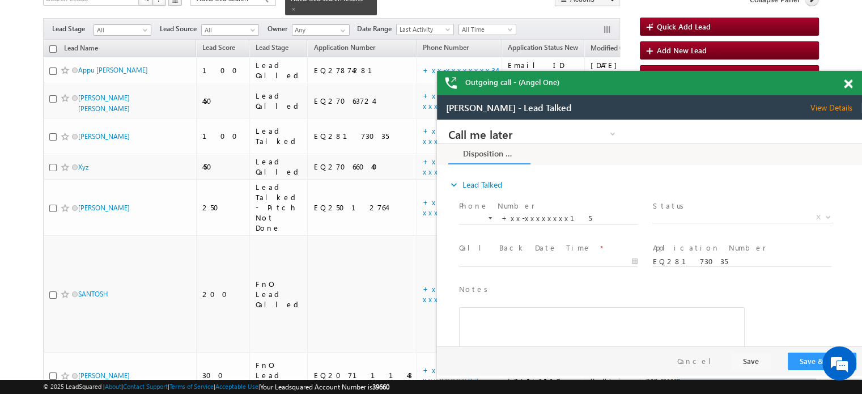
scroll to position [0, 0]
click at [848, 83] on span at bounding box center [848, 84] width 9 height 10
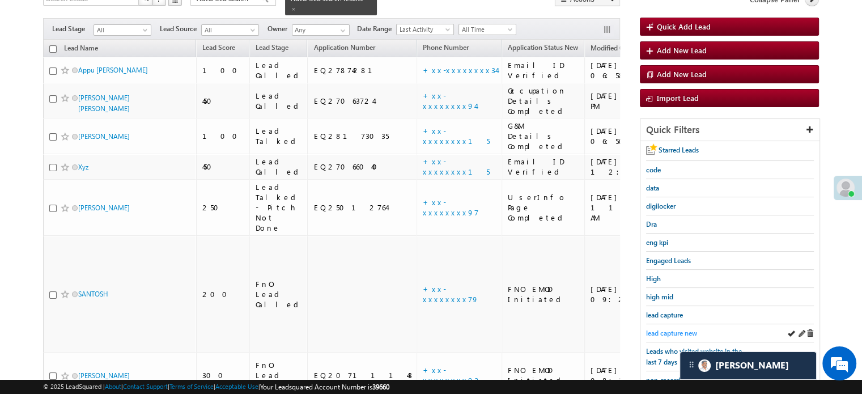
click at [678, 332] on span "lead capture new" at bounding box center [671, 333] width 51 height 9
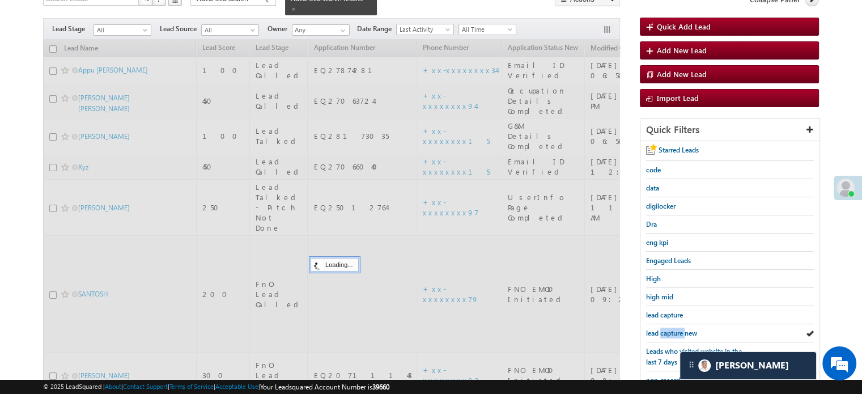
click at [678, 332] on span "lead capture new" at bounding box center [671, 333] width 51 height 9
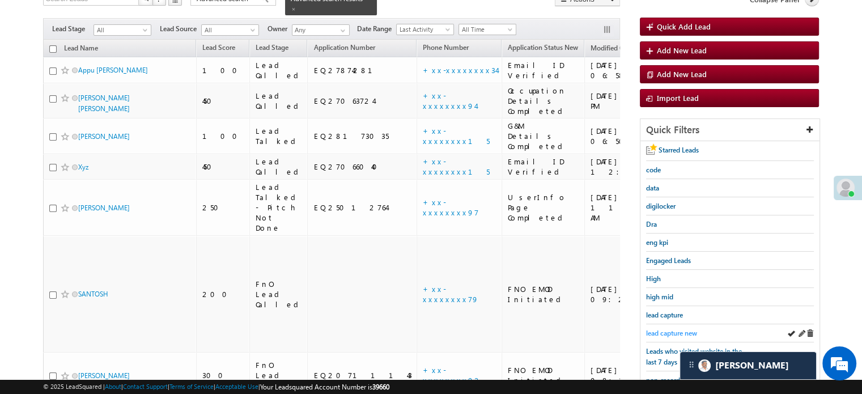
click at [682, 331] on span "lead capture new" at bounding box center [671, 333] width 51 height 9
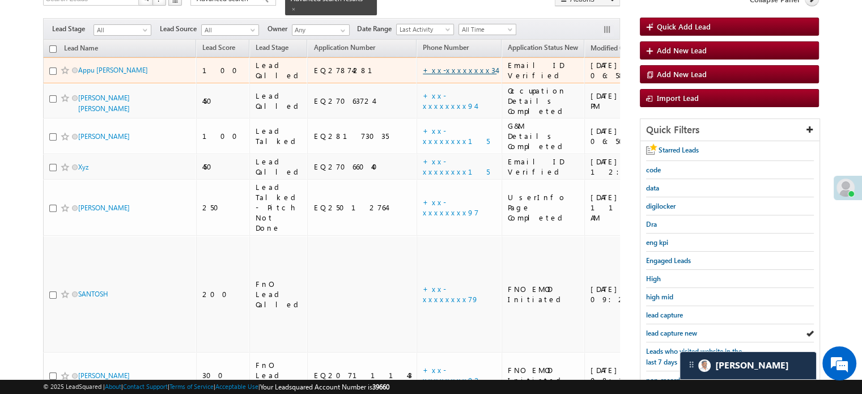
click at [423, 65] on link "+xx-xxxxxxxx34" at bounding box center [460, 70] width 74 height 10
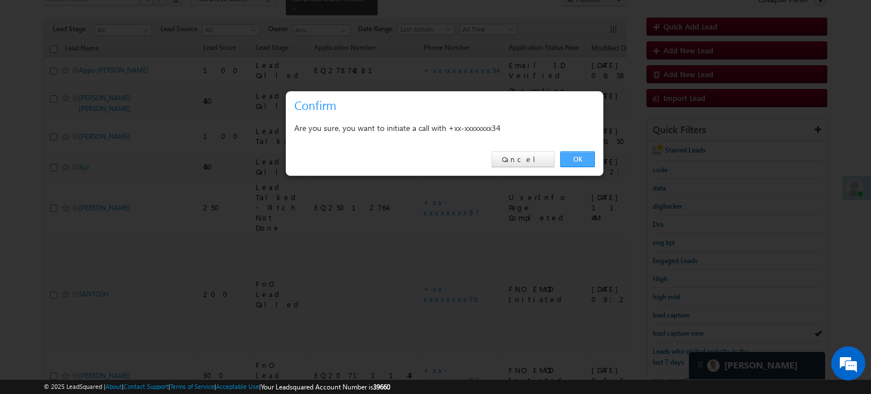
click at [571, 163] on link "OK" at bounding box center [577, 159] width 35 height 16
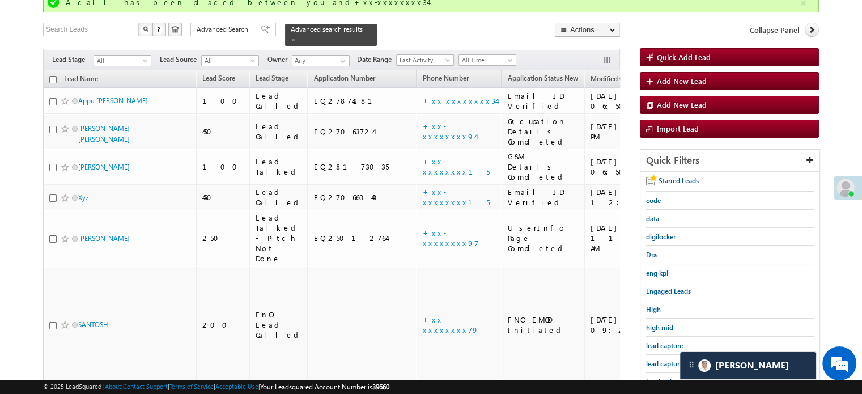
scroll to position [117, 0]
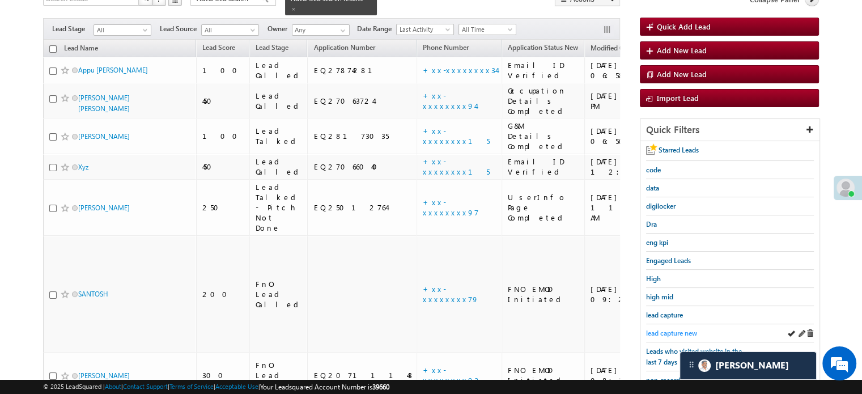
click at [658, 329] on span "lead capture new" at bounding box center [671, 333] width 51 height 9
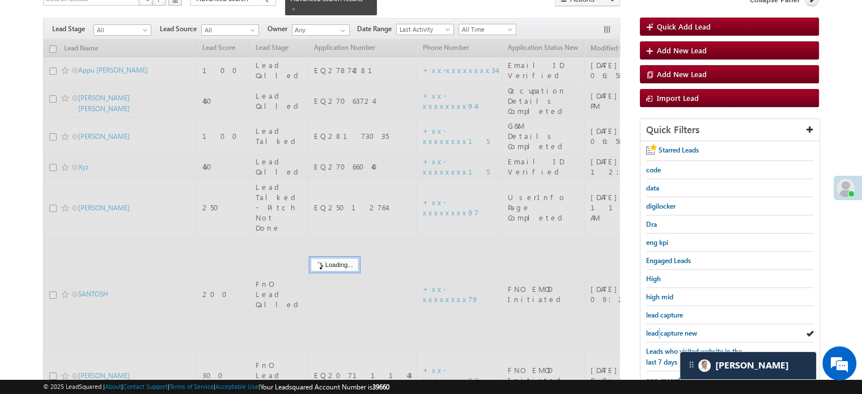
click at [658, 329] on span "lead capture new" at bounding box center [671, 333] width 51 height 9
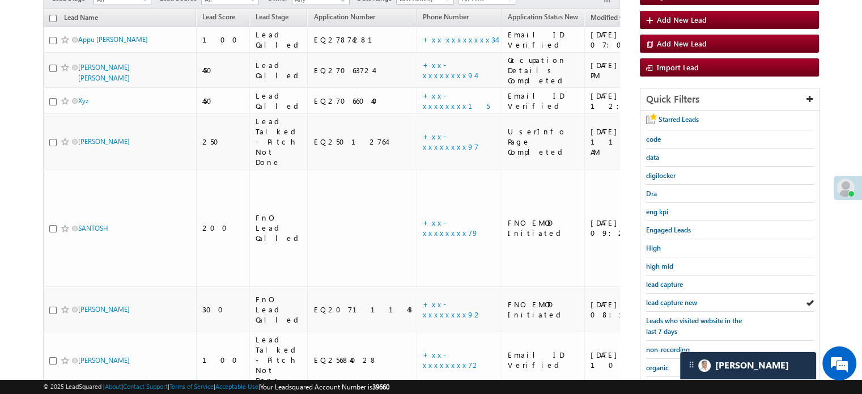
scroll to position [87, 0]
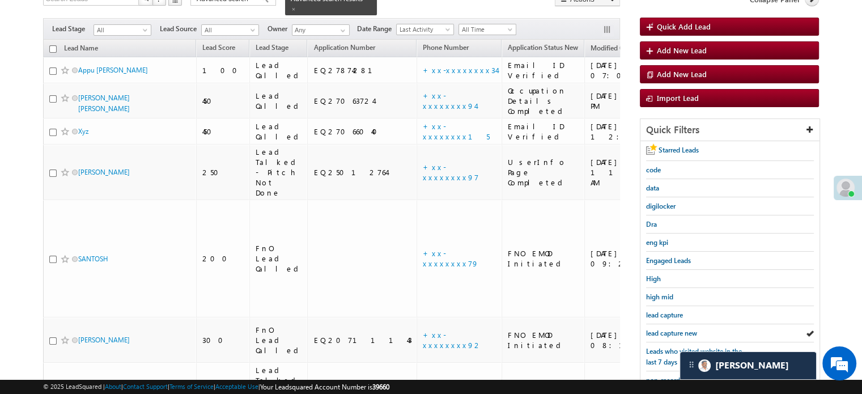
click at [658, 329] on span "lead capture new" at bounding box center [671, 333] width 51 height 9
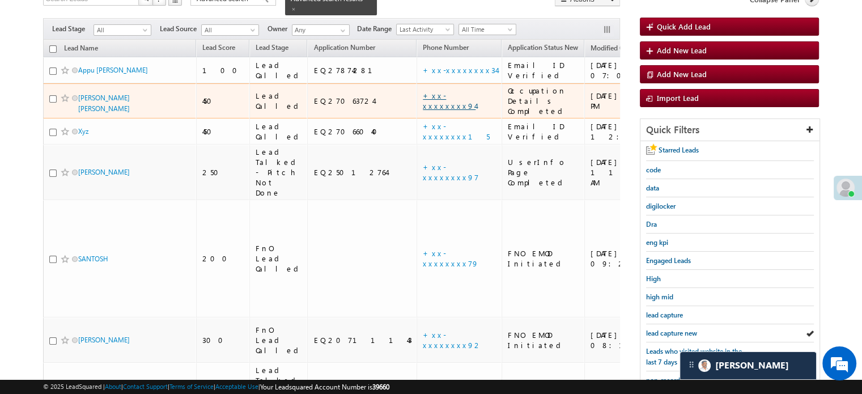
click at [423, 91] on link "+xx-xxxxxxxx94" at bounding box center [449, 101] width 53 height 20
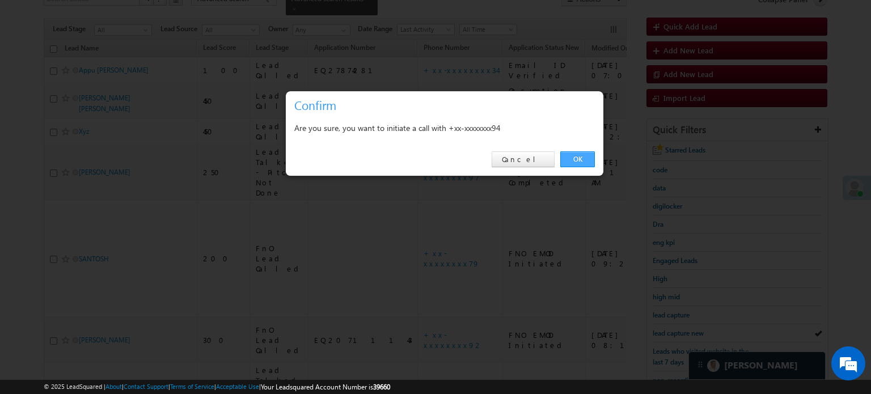
click at [573, 159] on link "OK" at bounding box center [577, 159] width 35 height 16
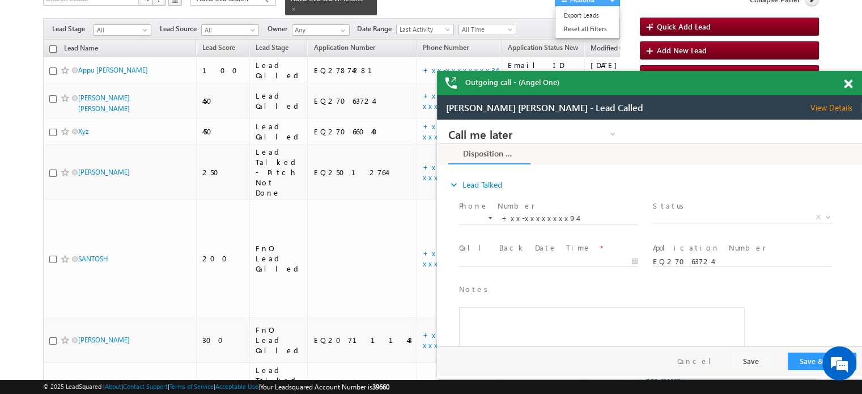
scroll to position [0, 0]
click at [845, 82] on span at bounding box center [848, 84] width 9 height 10
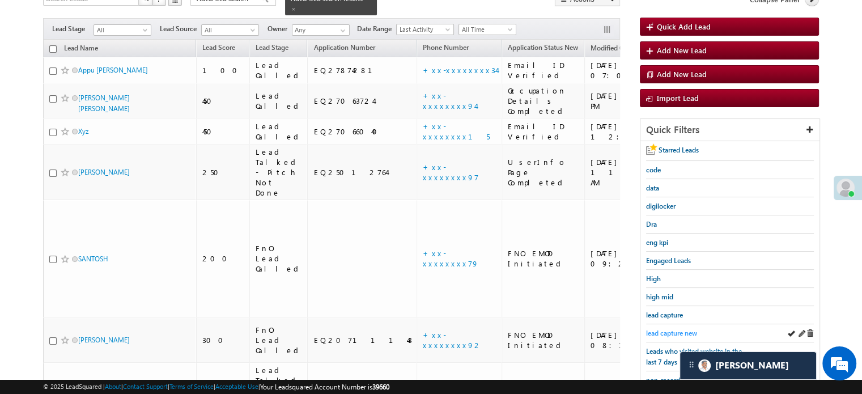
click at [678, 329] on span "lead capture new" at bounding box center [671, 333] width 51 height 9
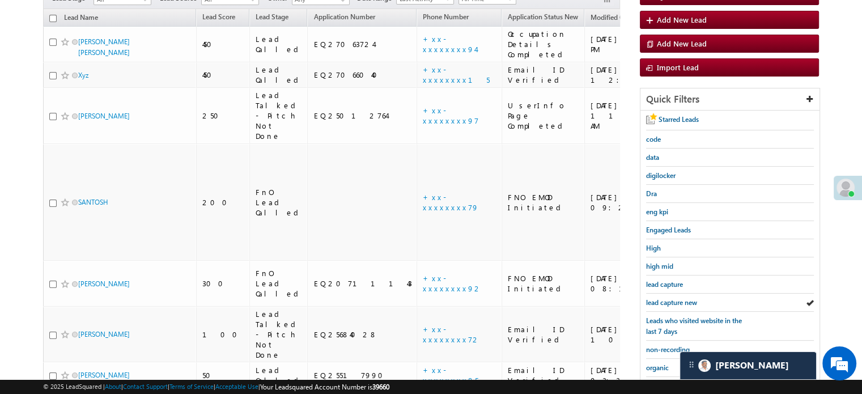
scroll to position [87, 0]
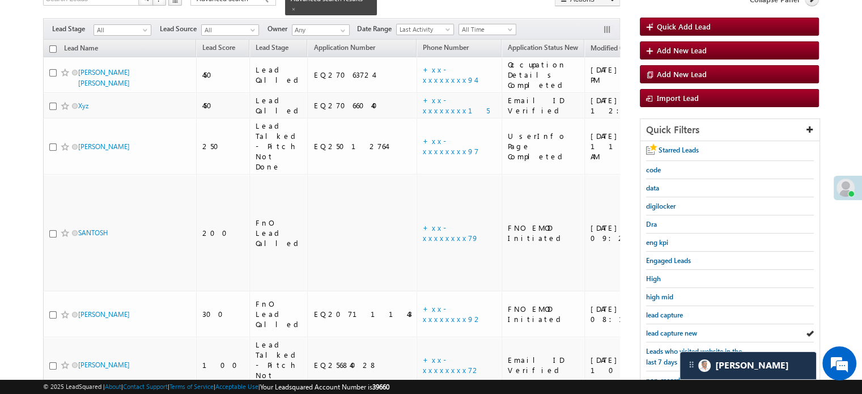
click at [678, 329] on span "lead capture new" at bounding box center [671, 333] width 51 height 9
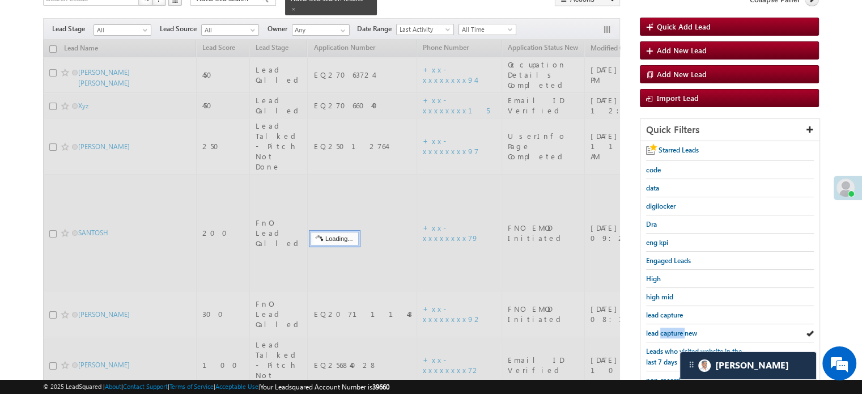
click at [678, 329] on span "lead capture new" at bounding box center [671, 333] width 51 height 9
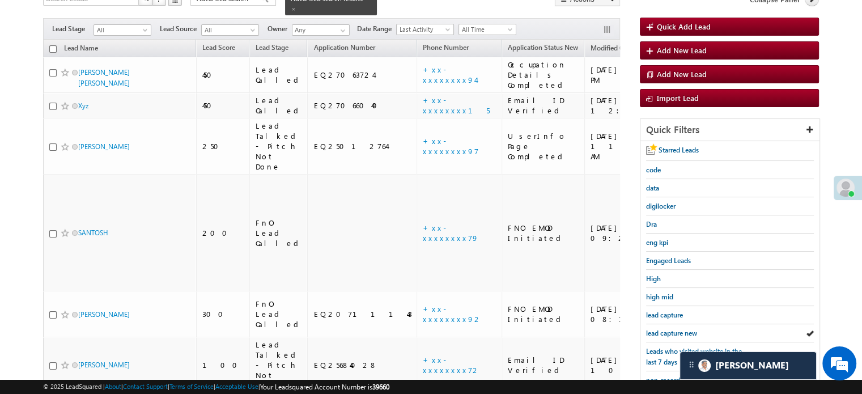
click at [678, 329] on span "lead capture new" at bounding box center [671, 333] width 51 height 9
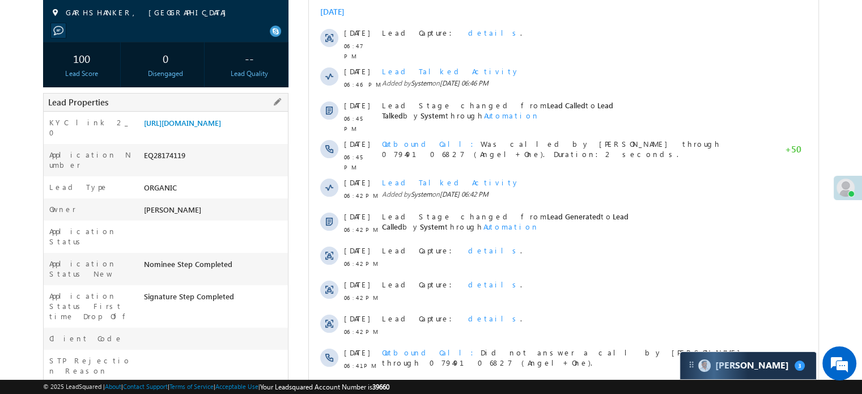
scroll to position [170, 0]
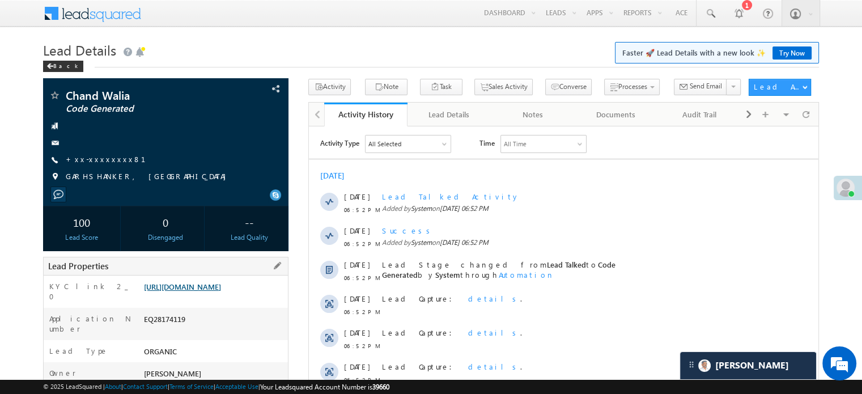
click at [215, 285] on link "[URL][DOMAIN_NAME]" at bounding box center [182, 287] width 77 height 10
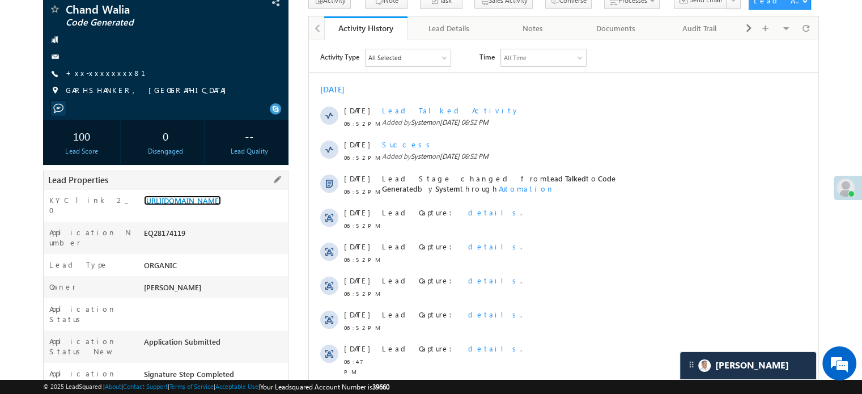
scroll to position [170, 0]
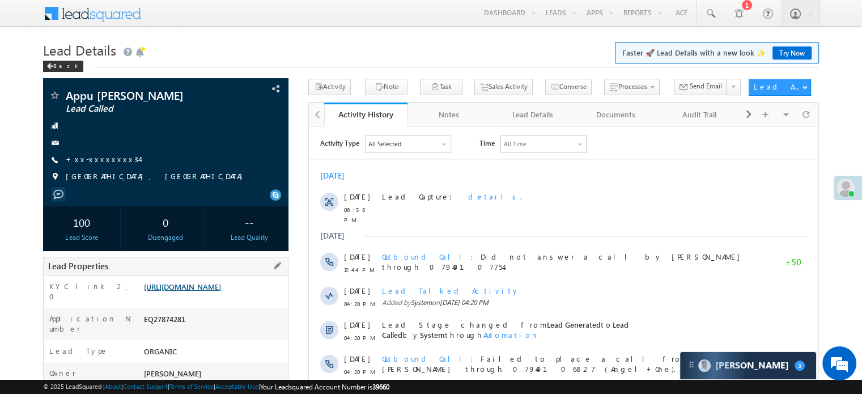
click at [213, 291] on link "[URL][DOMAIN_NAME]" at bounding box center [182, 287] width 77 height 10
